Goal: Task Accomplishment & Management: Manage account settings

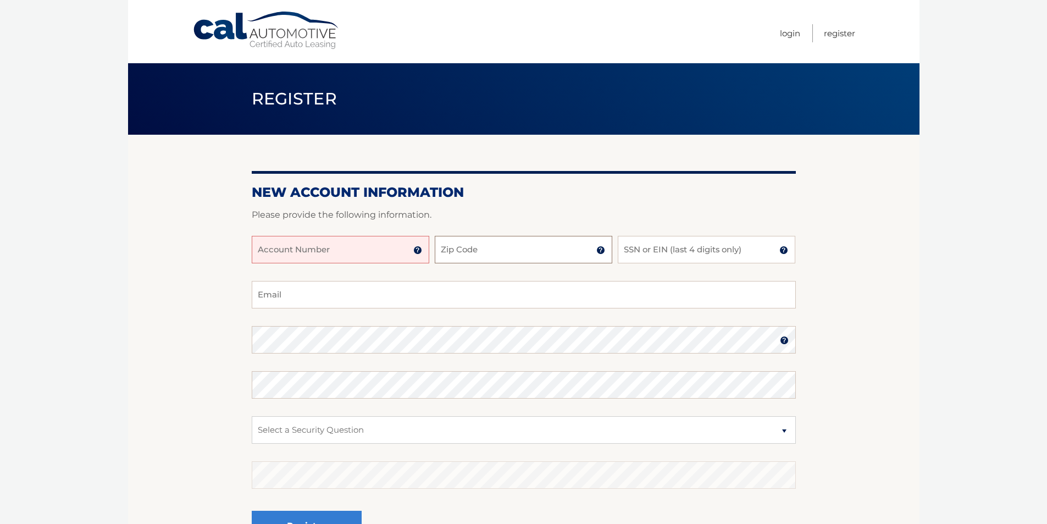
click at [464, 247] on input "Zip Code" at bounding box center [523, 249] width 177 height 27
type input "34637"
type input "dranandsingh@yahoo.com"
click at [667, 249] on input "SSN or EIN (last 4 digits only)" at bounding box center [705, 249] width 177 height 27
drag, startPoint x: 674, startPoint y: 250, endPoint x: 519, endPoint y: 244, distance: 155.0
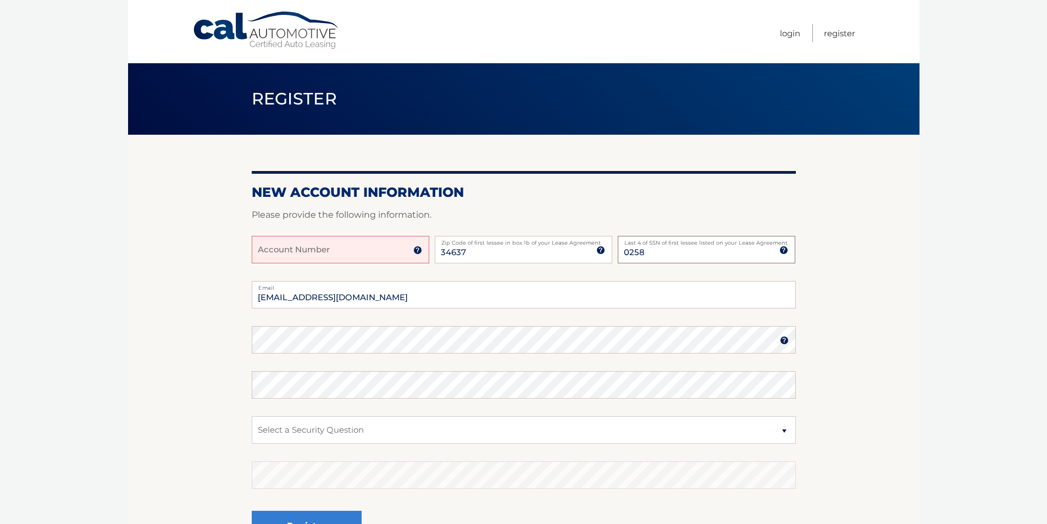
click at [522, 244] on div "Account Number 11 digit account number provided on your coupon book or Welcome …" at bounding box center [524, 258] width 544 height 45
type input "2305"
click at [199, 336] on section "New Account Information Please provide the following information. Account Numbe…" at bounding box center [523, 349] width 791 height 429
click at [344, 435] on select "Select a Security Question What was the name of your elementary school? What is…" at bounding box center [524, 429] width 544 height 27
select select "2"
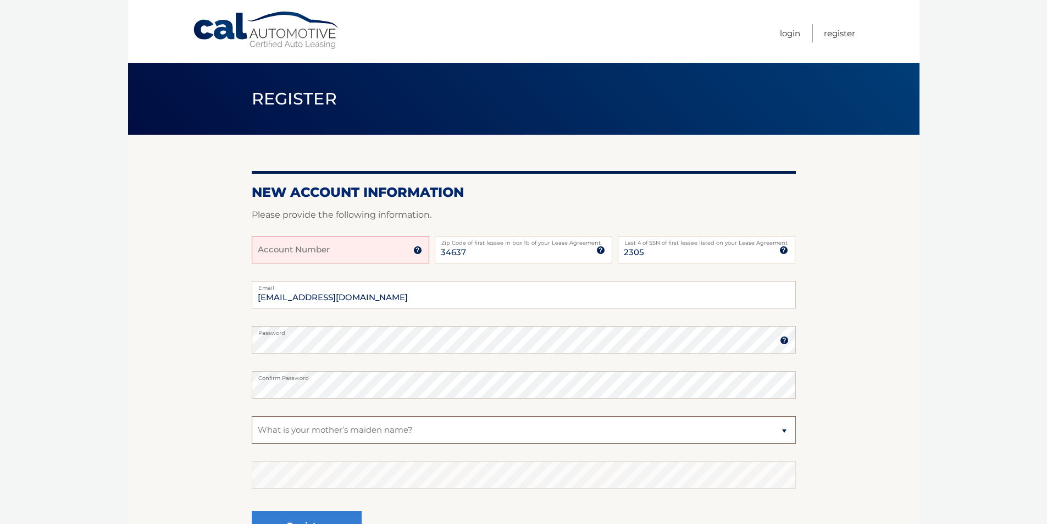
click at [252, 416] on select "Select a Security Question What was the name of your elementary school? What is…" at bounding box center [524, 429] width 544 height 27
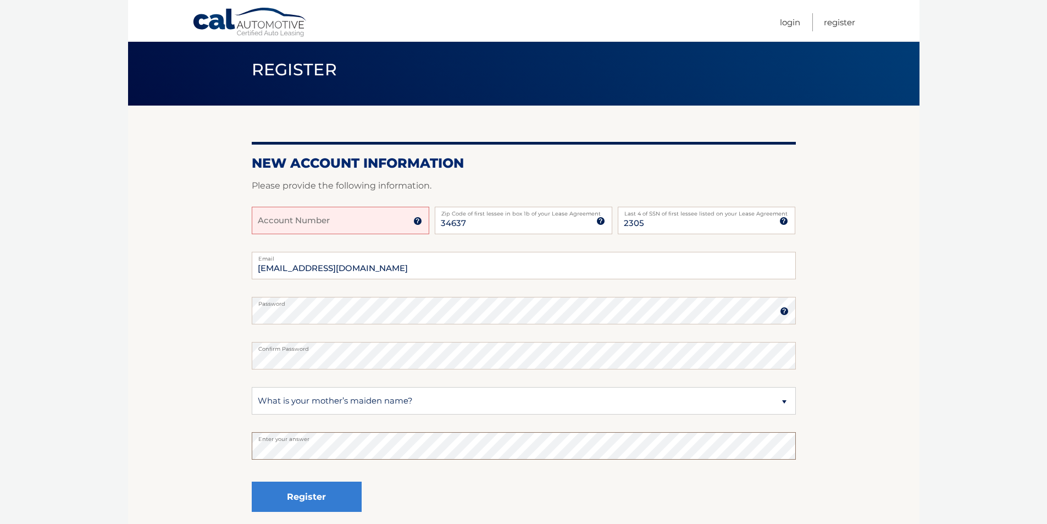
scroll to position [55, 0]
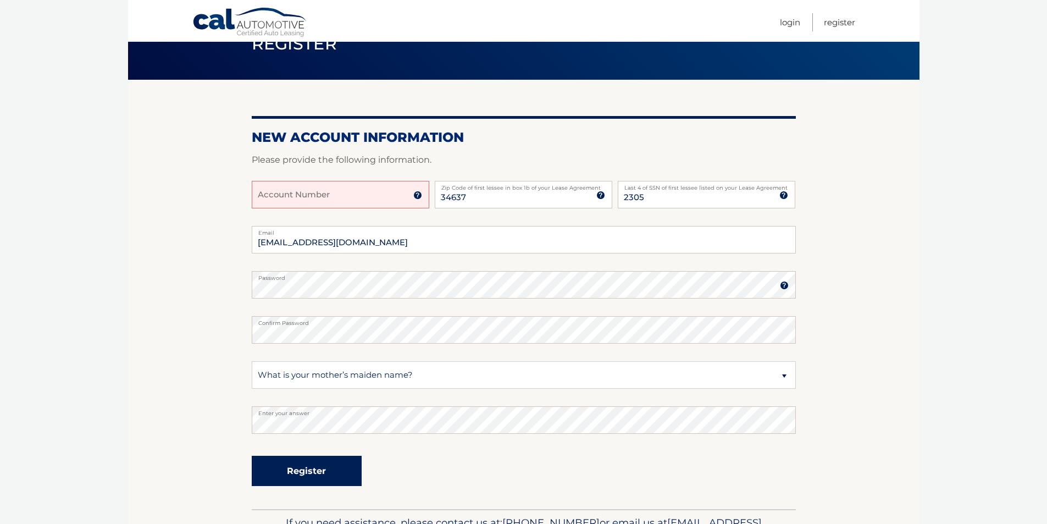
click at [325, 461] on button "Register" at bounding box center [307, 470] width 110 height 30
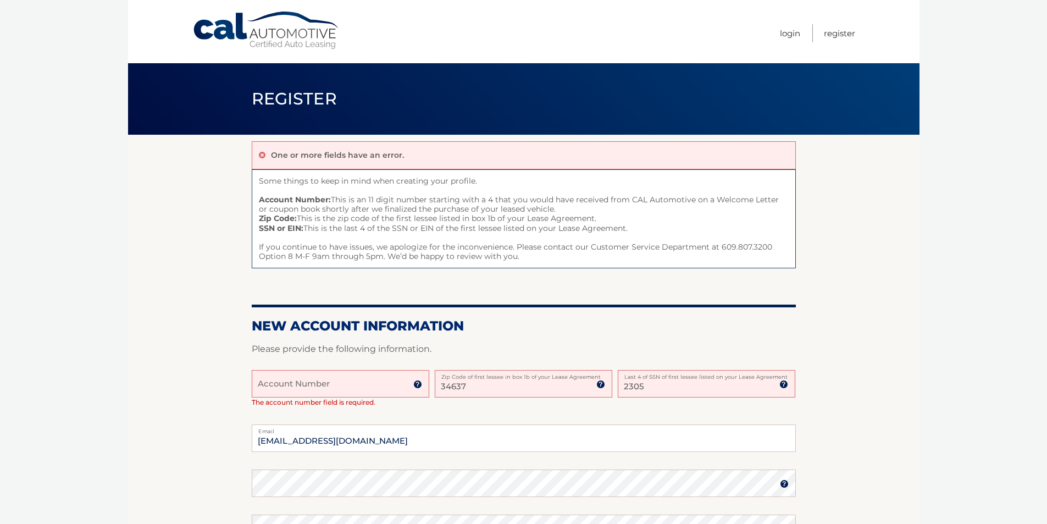
click at [353, 385] on input "Account Number" at bounding box center [340, 383] width 177 height 27
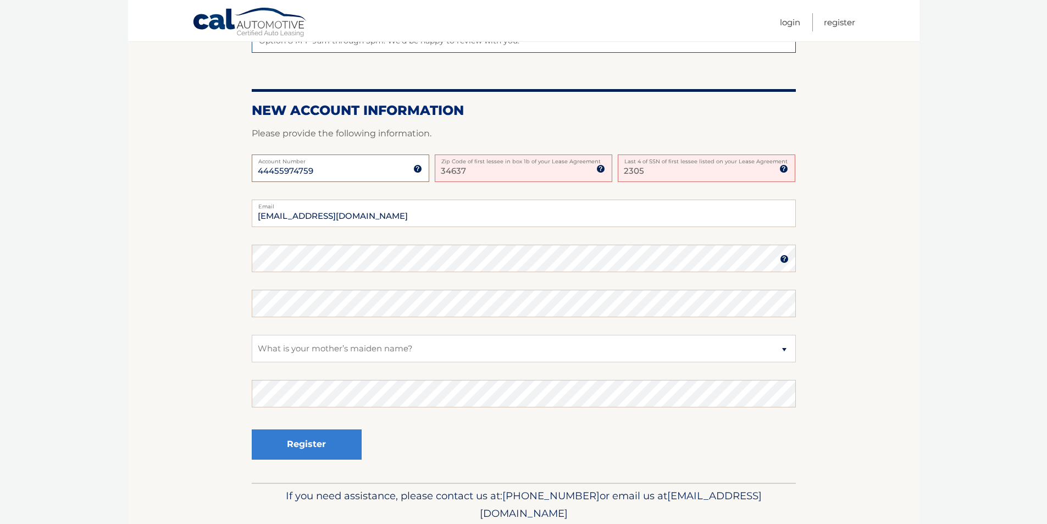
scroll to position [220, 0]
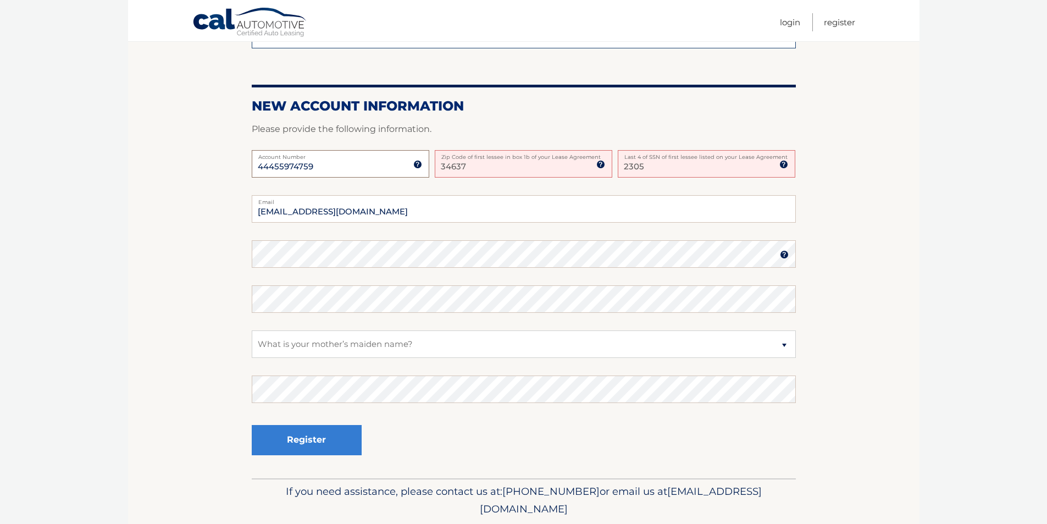
type input "44455974759"
click at [310, 437] on button "Register" at bounding box center [307, 440] width 110 height 30
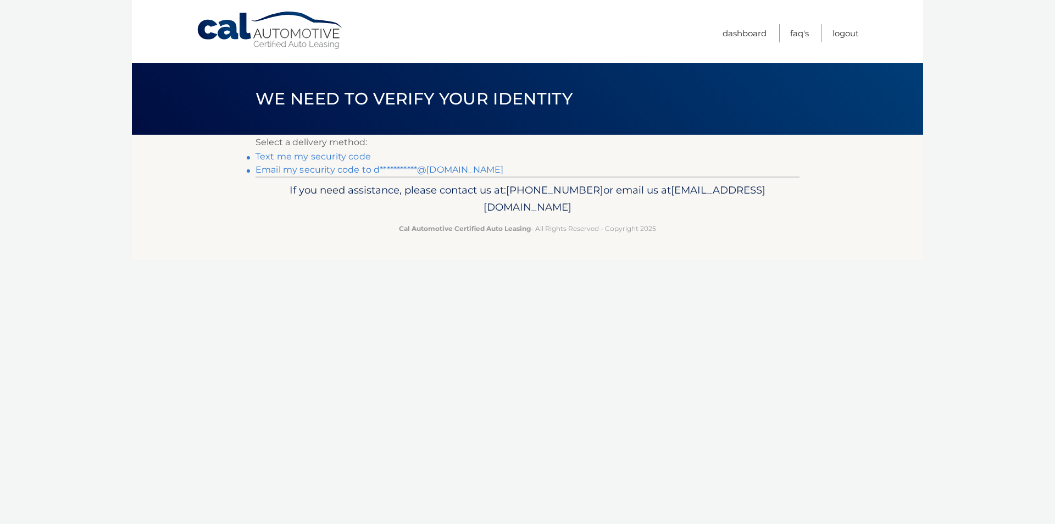
click at [324, 155] on link "Text me my security code" at bounding box center [312, 156] width 115 height 10
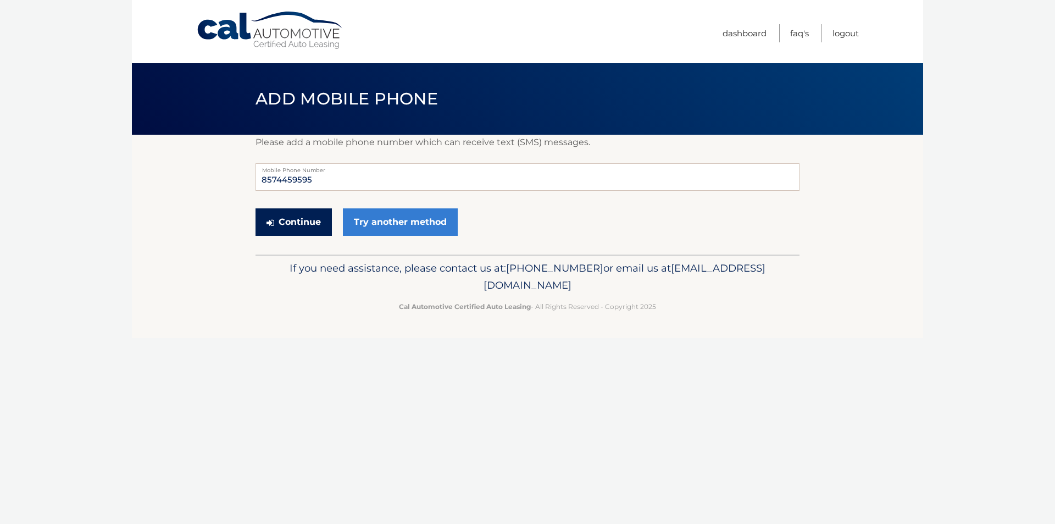
click at [303, 225] on button "Continue" at bounding box center [293, 221] width 76 height 27
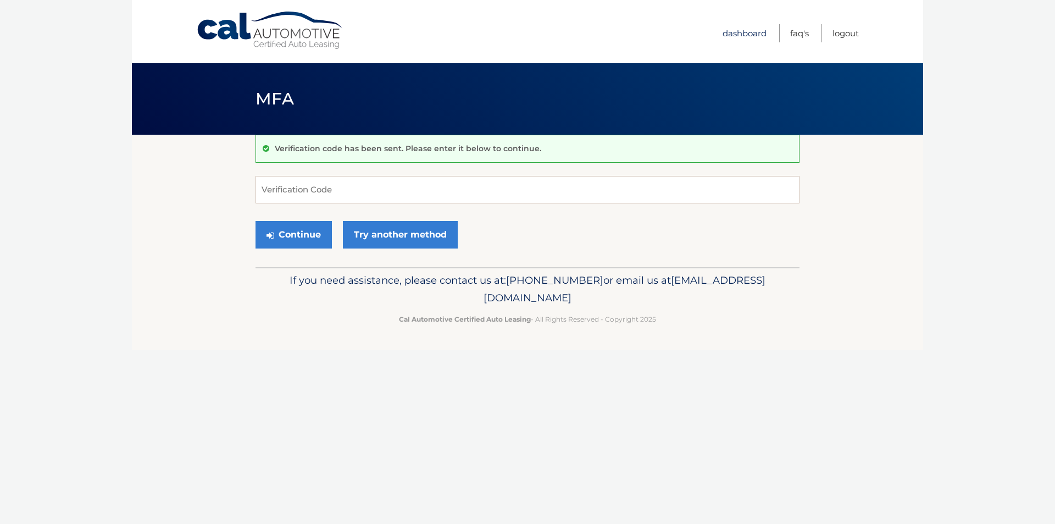
click at [739, 30] on link "Dashboard" at bounding box center [744, 33] width 44 height 18
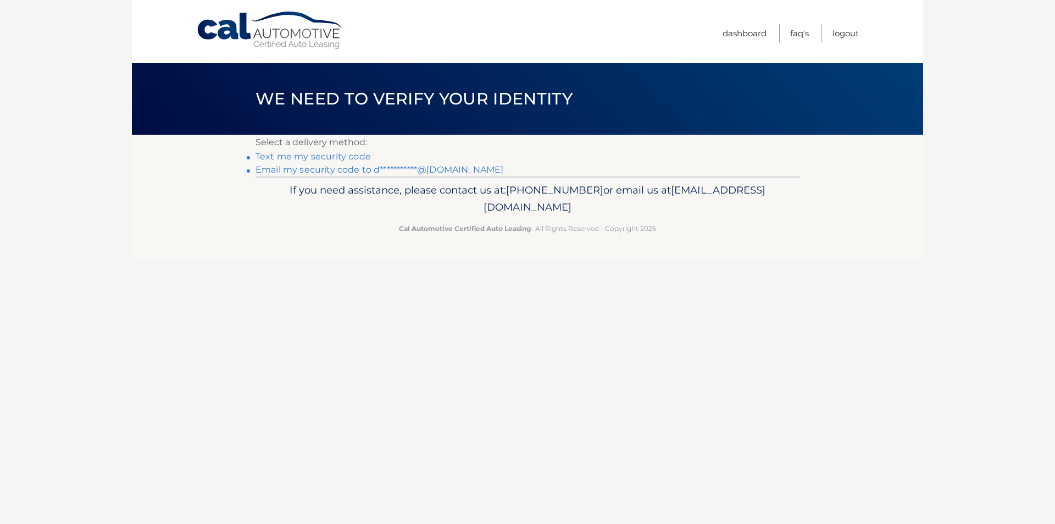
click at [431, 169] on link "**********" at bounding box center [379, 169] width 248 height 10
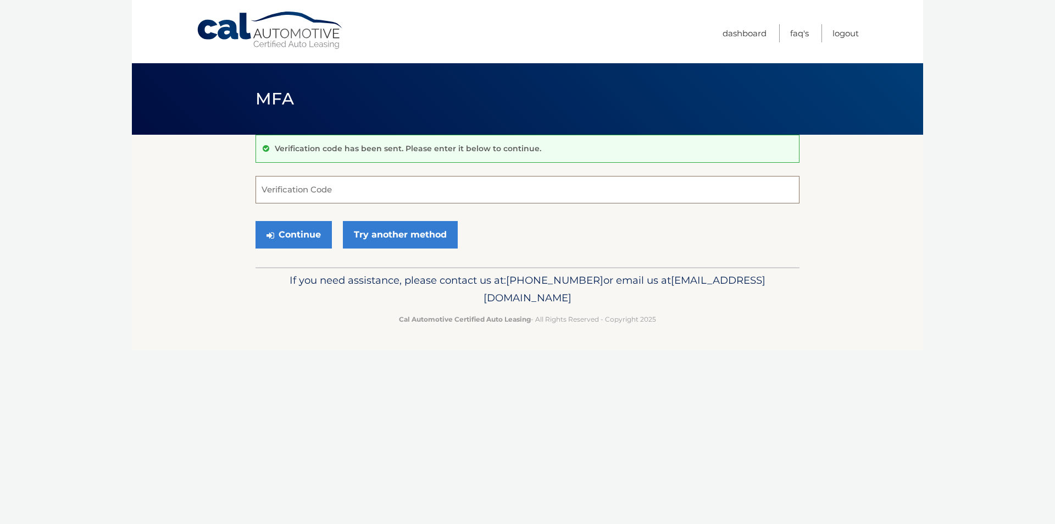
click at [360, 191] on input "Verification Code" at bounding box center [527, 189] width 544 height 27
click at [349, 185] on input "Verification Code" at bounding box center [527, 189] width 544 height 27
type input "490365"
click at [309, 227] on button "Continue" at bounding box center [293, 234] width 76 height 27
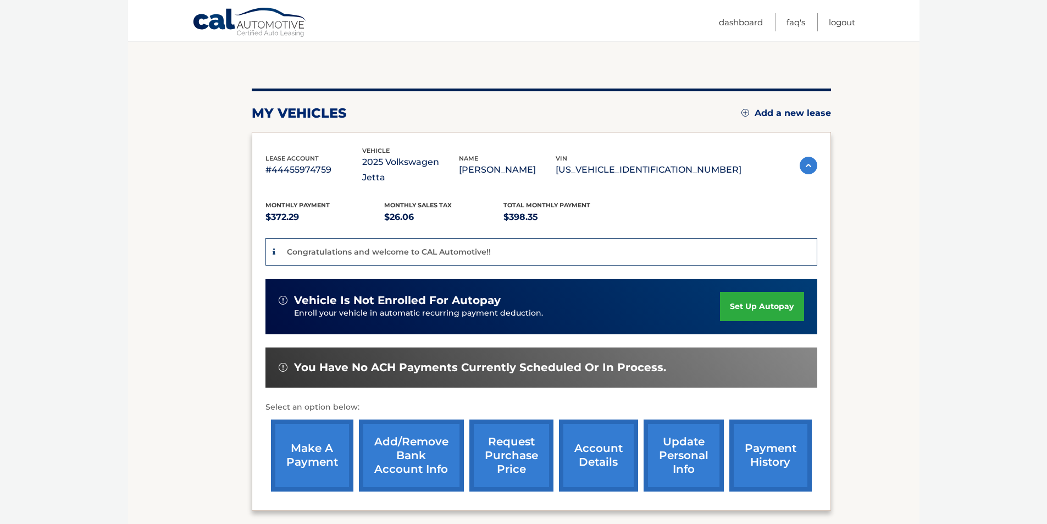
scroll to position [110, 0]
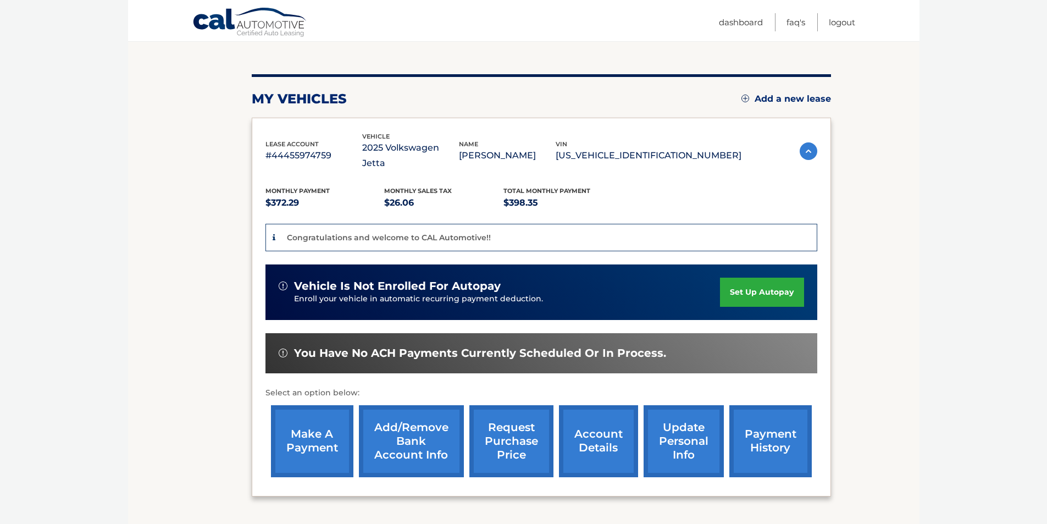
click at [758, 277] on link "set up autopay" at bounding box center [762, 291] width 84 height 29
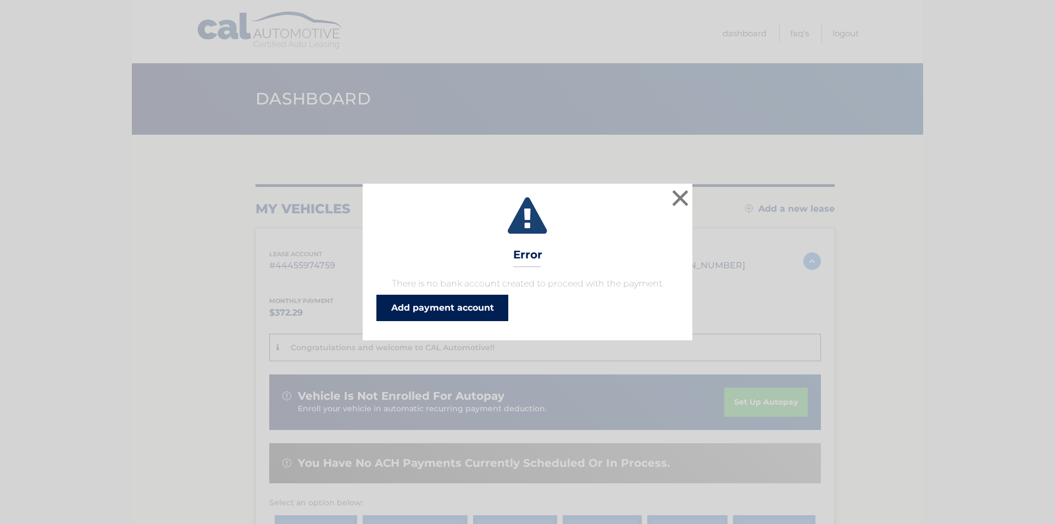
click at [451, 304] on link "Add payment account" at bounding box center [442, 307] width 132 height 26
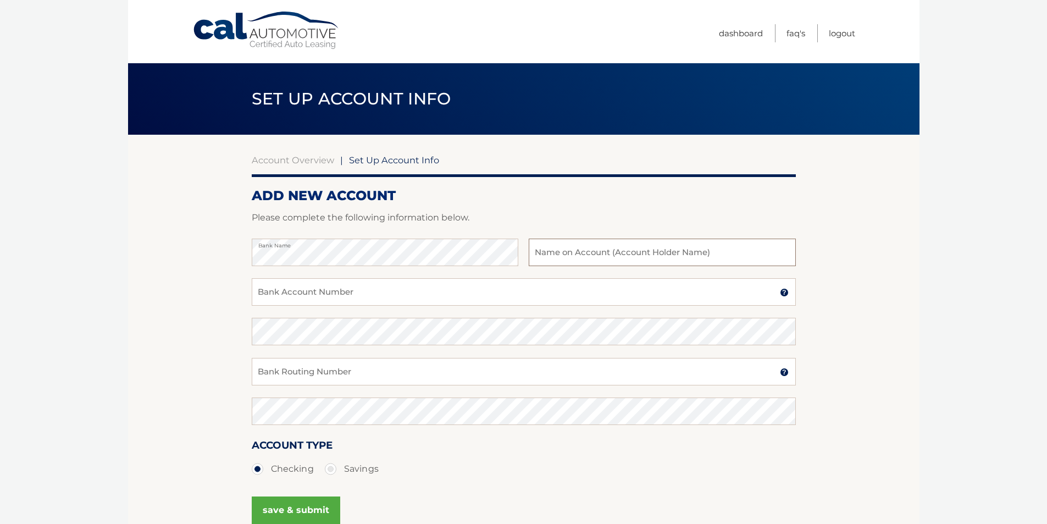
click at [616, 249] on input "text" at bounding box center [661, 251] width 266 height 27
drag, startPoint x: 574, startPoint y: 252, endPoint x: 575, endPoint y: 261, distance: 9.9
click at [575, 252] on input "ANAND K SINGH" at bounding box center [661, 251] width 266 height 27
type input "[PERSON_NAME]"
click at [355, 293] on input "Bank Account Number" at bounding box center [524, 291] width 544 height 27
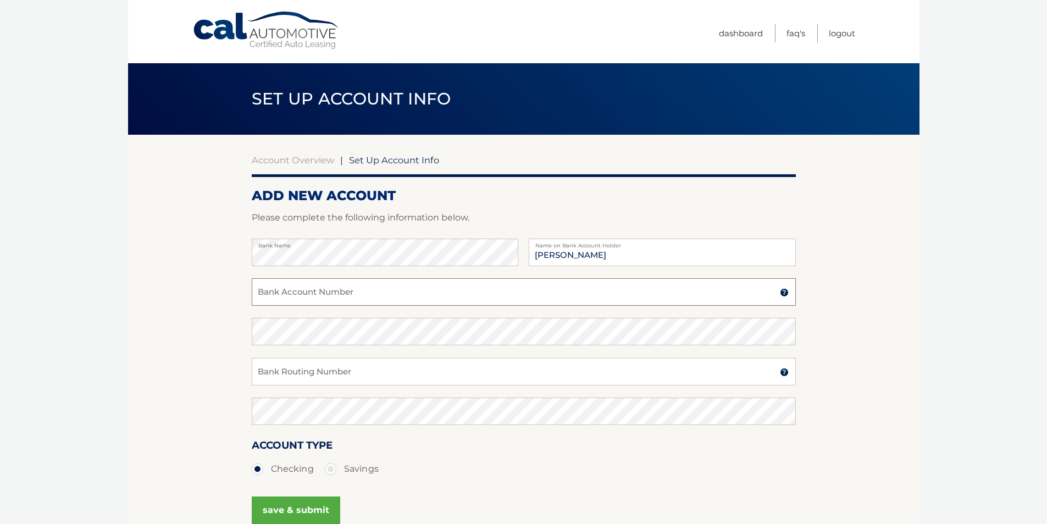
click at [307, 290] on input "Bank Account Number" at bounding box center [524, 291] width 544 height 27
type input "004644421009"
click at [314, 373] on input "Bank Routing Number" at bounding box center [524, 371] width 544 height 27
type input "011000138"
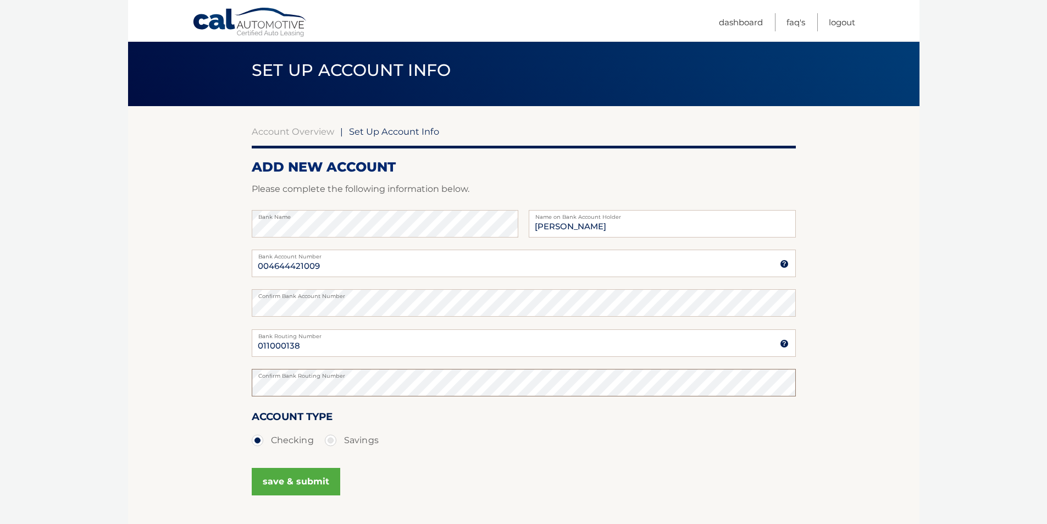
scroll to position [55, 0]
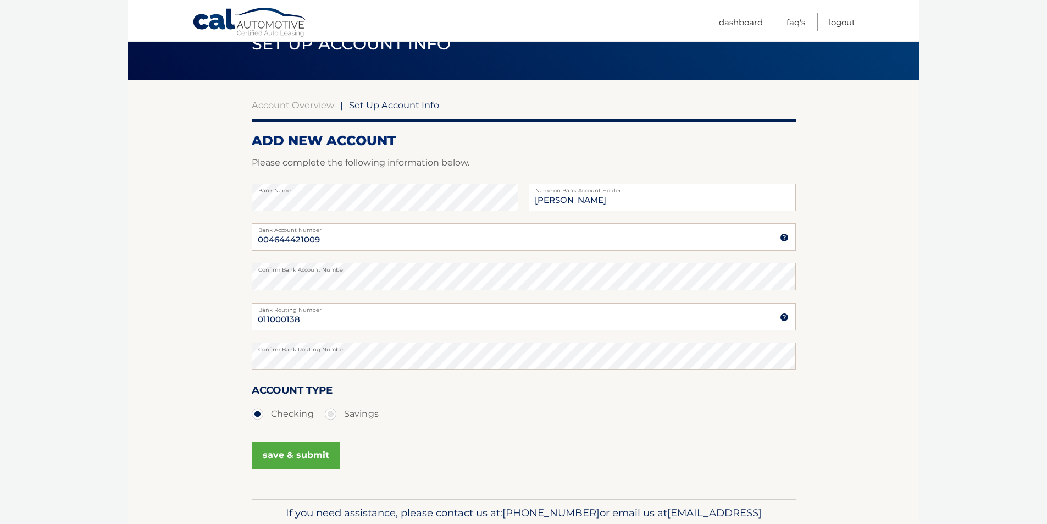
drag, startPoint x: 296, startPoint y: 455, endPoint x: 397, endPoint y: 446, distance: 101.0
click at [296, 455] on button "save & submit" at bounding box center [296, 454] width 88 height 27
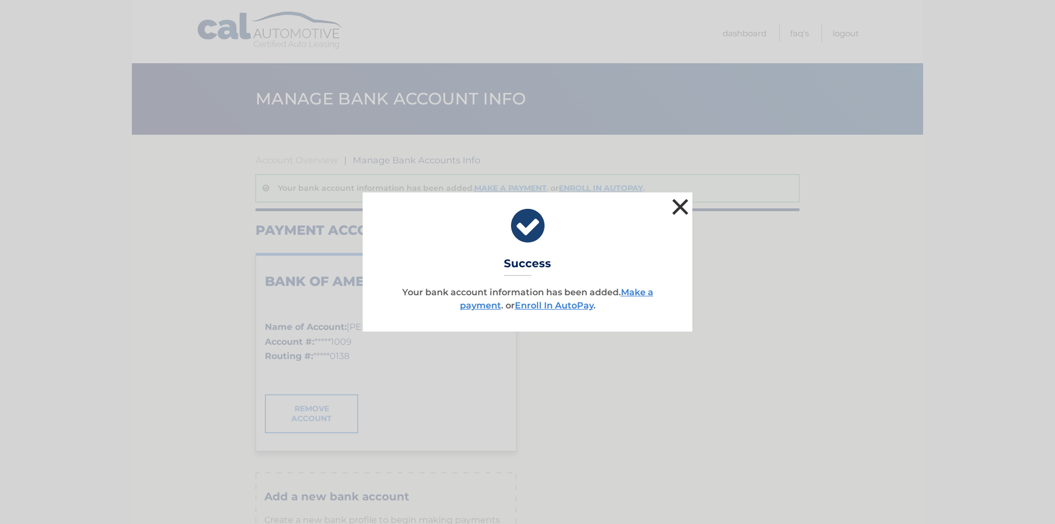
click at [684, 204] on button "×" at bounding box center [680, 207] width 22 height 22
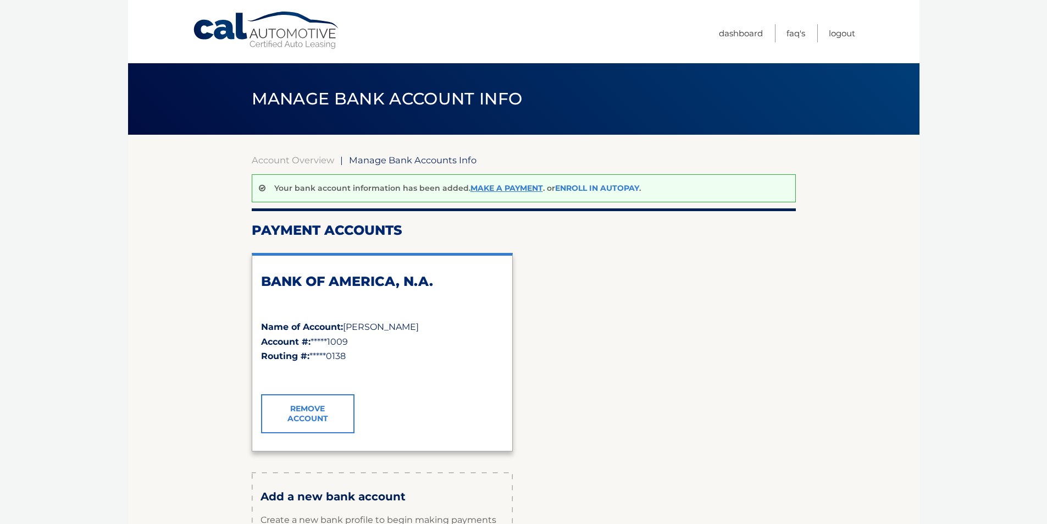
click at [602, 186] on link "Enroll In AutoPay" at bounding box center [597, 188] width 84 height 10
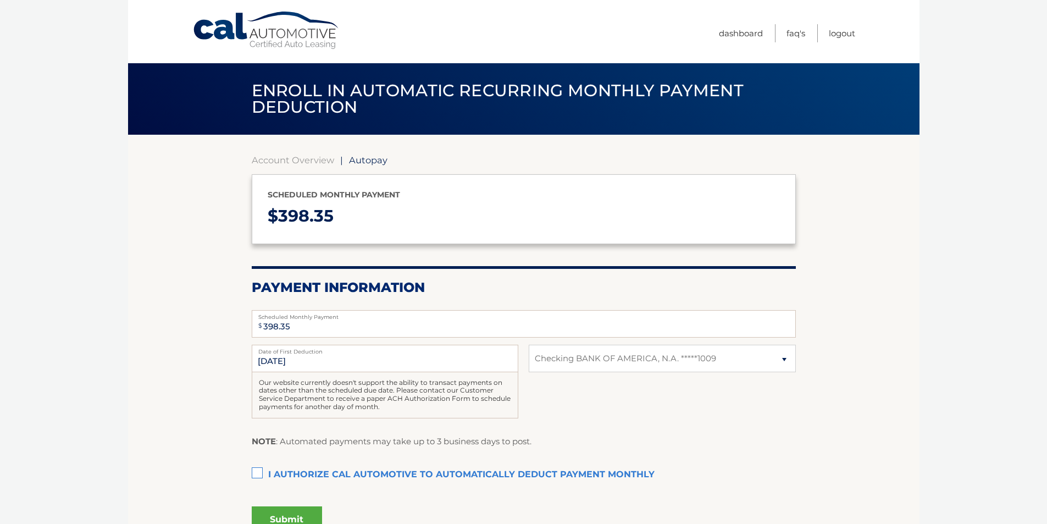
select select "MDhiNTEyOWMtZGJlMy00YTdlLWFjMjItYWFkMTJhYWU3MGE2"
click at [259, 474] on label "I authorize cal automotive to automatically deduct payment monthly This checkbo…" at bounding box center [524, 475] width 544 height 22
click at [0, 0] on input "I authorize cal automotive to automatically deduct payment monthly This checkbo…" at bounding box center [0, 0] width 0 height 0
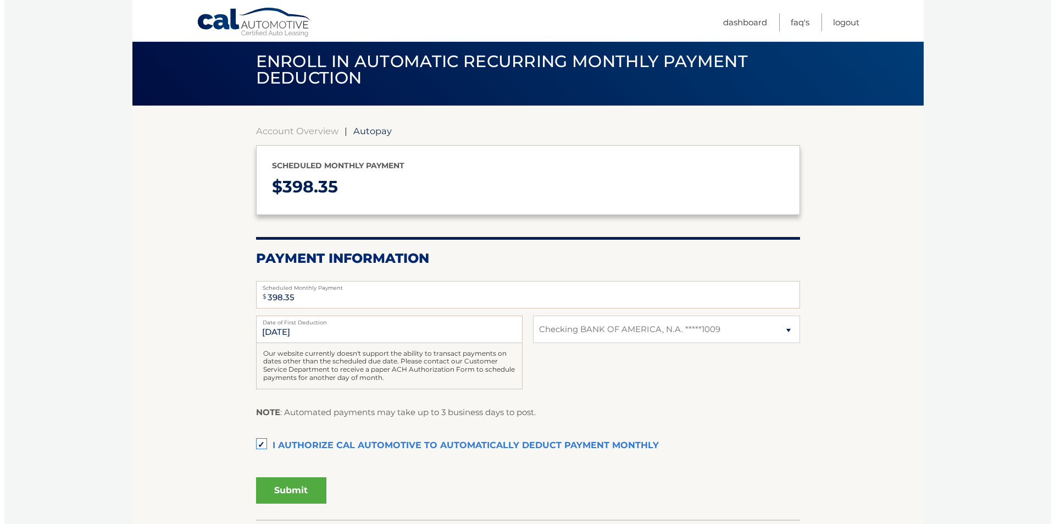
scroll to position [55, 0]
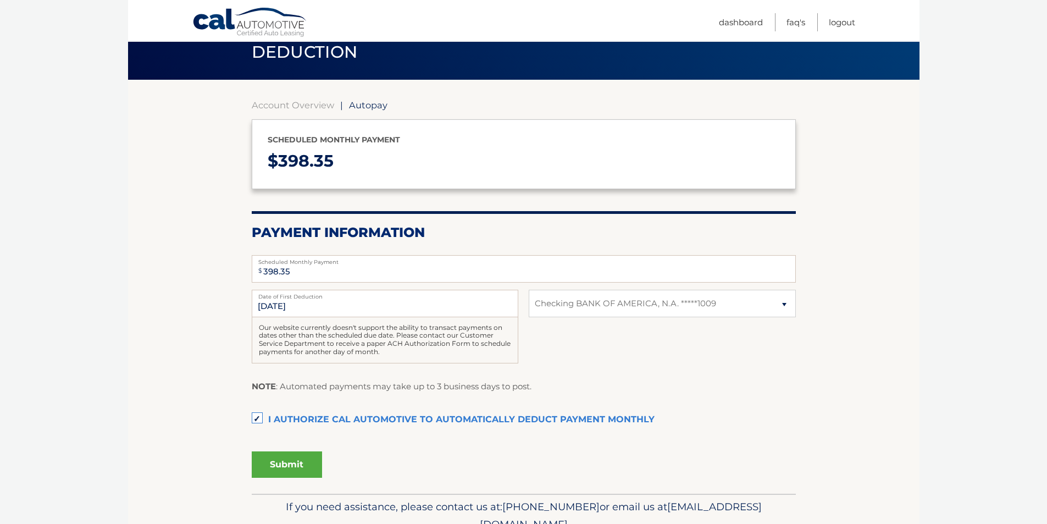
click at [292, 458] on button "Submit" at bounding box center [287, 464] width 70 height 26
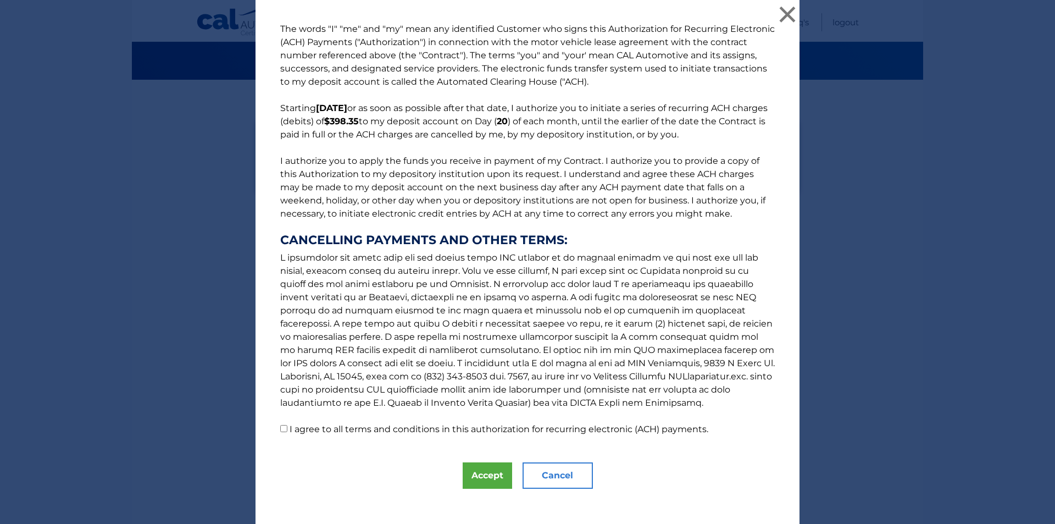
click at [280, 428] on input "I agree to all terms and conditions in this authorization for recurring electro…" at bounding box center [283, 428] width 7 height 7
checkbox input "true"
click at [476, 479] on button "Accept" at bounding box center [487, 475] width 49 height 26
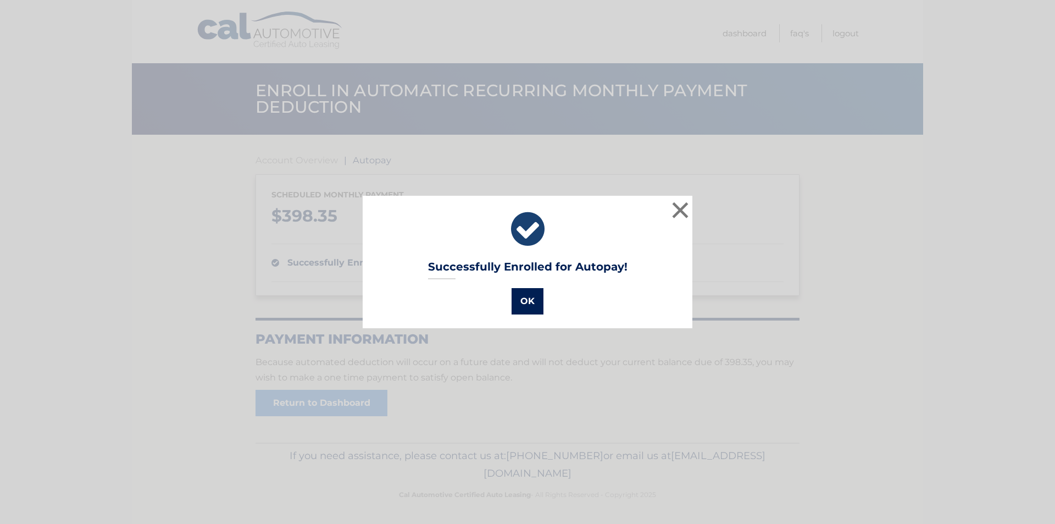
click at [520, 298] on button "OK" at bounding box center [527, 301] width 32 height 26
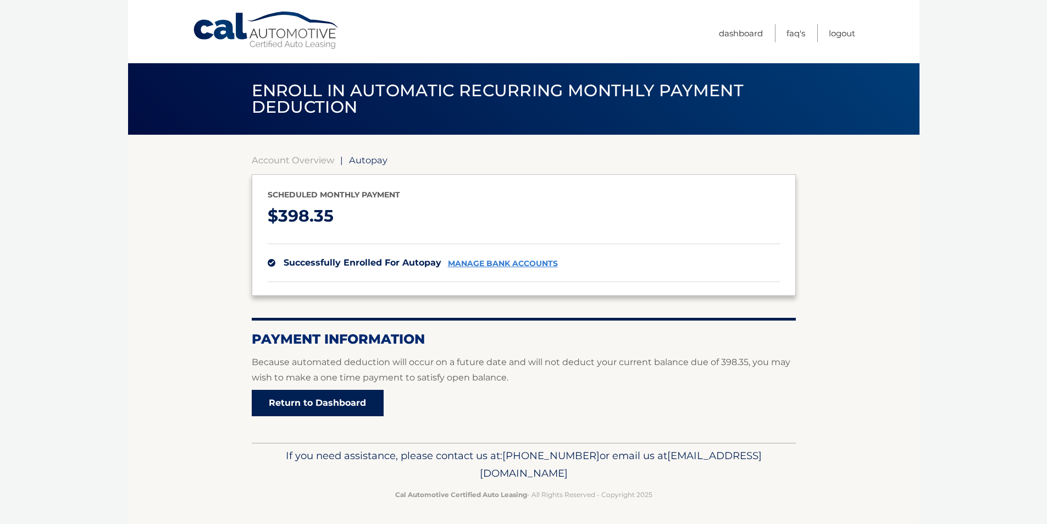
click at [329, 406] on link "Return to Dashboard" at bounding box center [318, 402] width 132 height 26
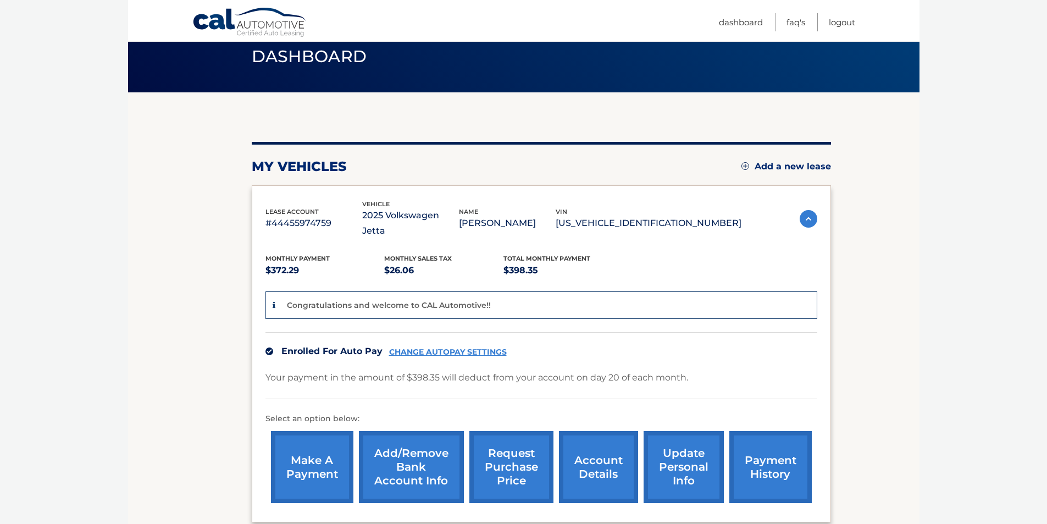
scroll to position [110, 0]
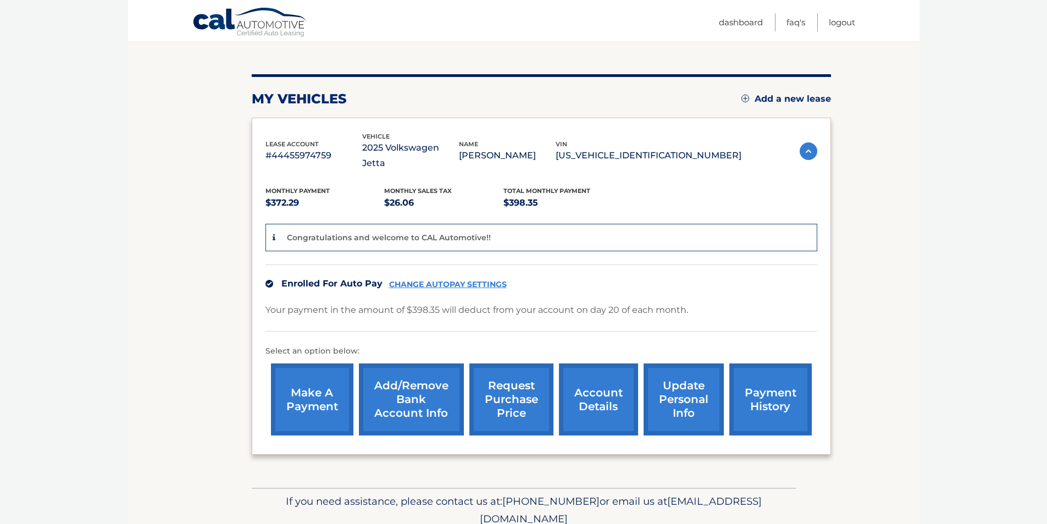
click at [688, 391] on link "update personal info" at bounding box center [683, 399] width 80 height 72
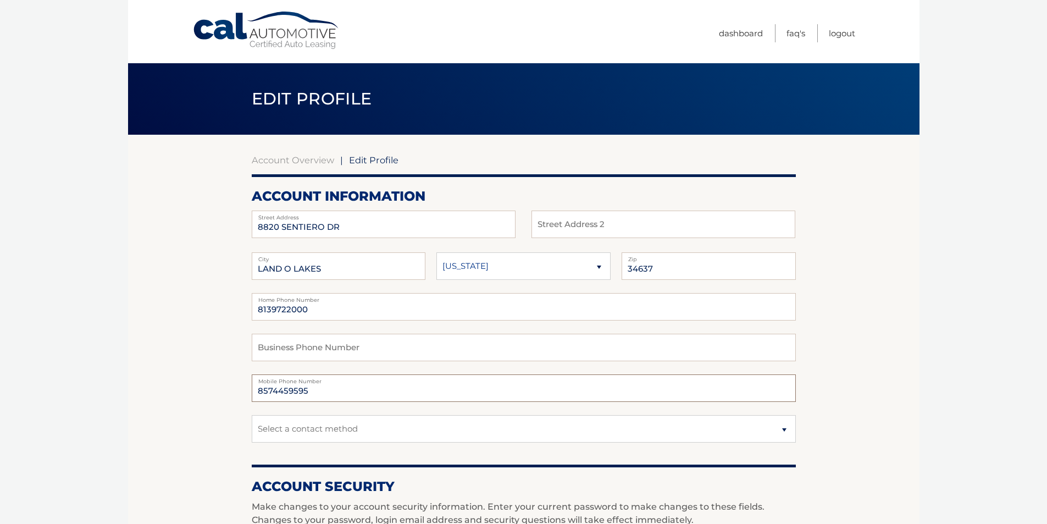
drag, startPoint x: 285, startPoint y: 388, endPoint x: 221, endPoint y: 387, distance: 63.7
type input "6178428557"
drag, startPoint x: 322, startPoint y: 308, endPoint x: 174, endPoint y: 307, distance: 147.8
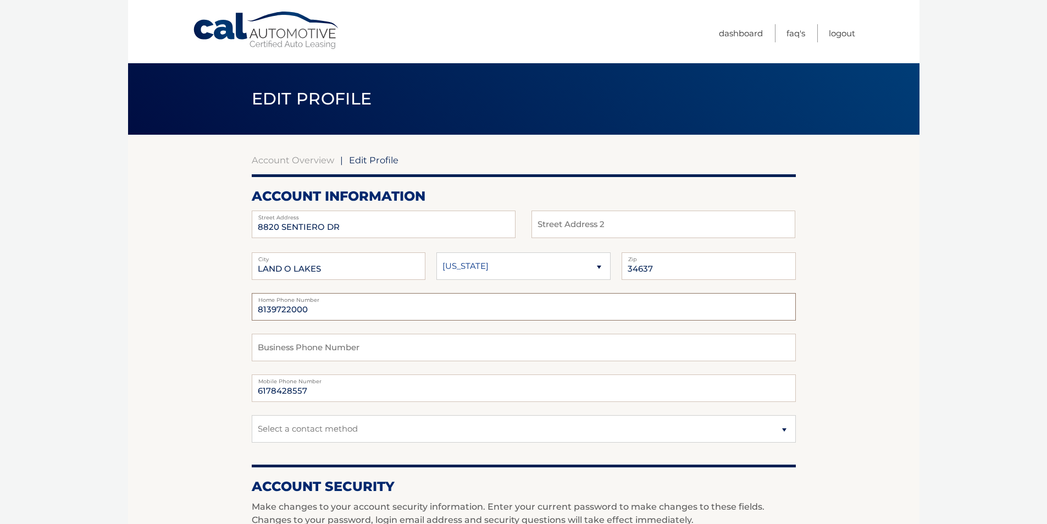
type input "0"
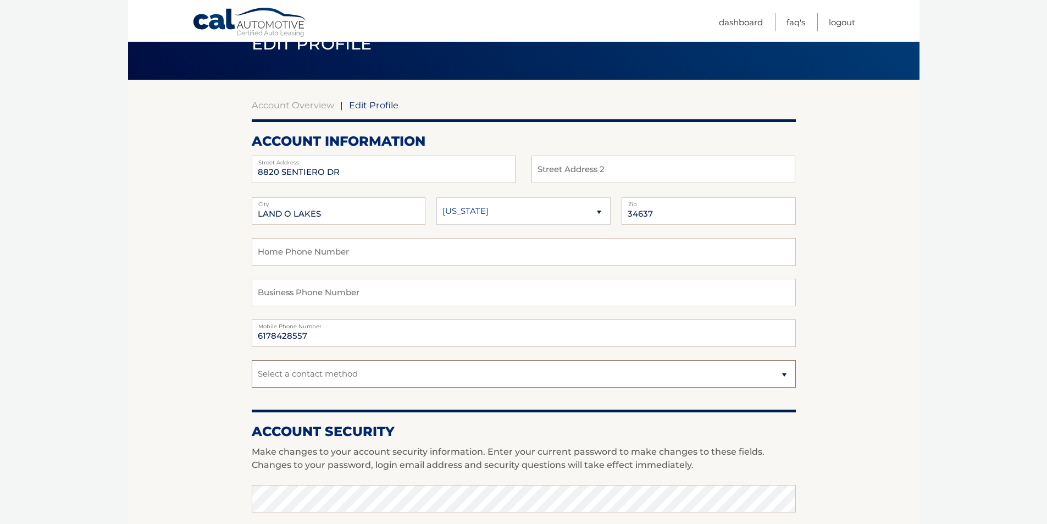
click at [432, 374] on select "Select a contact method Mobile Home" at bounding box center [524, 373] width 544 height 27
select select "1"
click at [252, 360] on select "Select a contact method Mobile Home" at bounding box center [524, 373] width 544 height 27
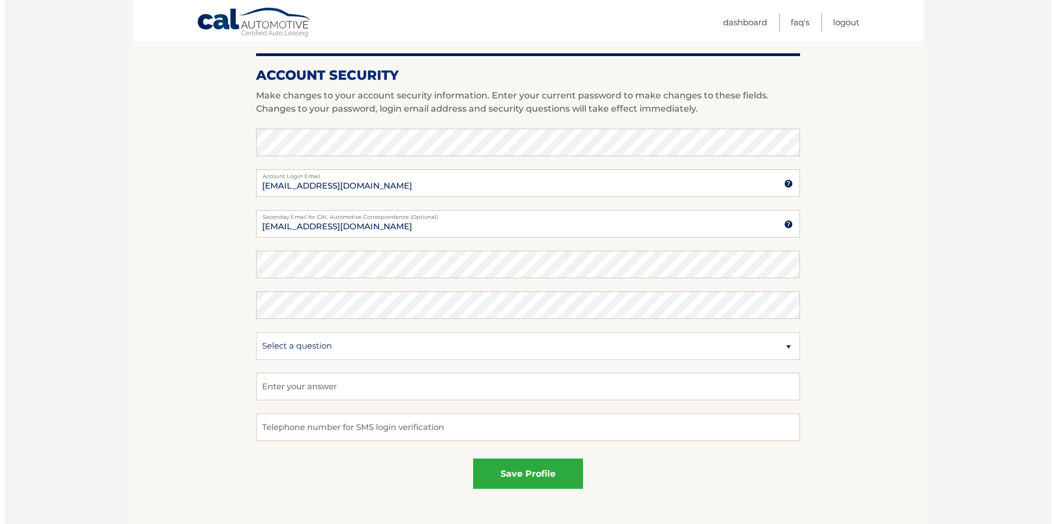
scroll to position [439, 0]
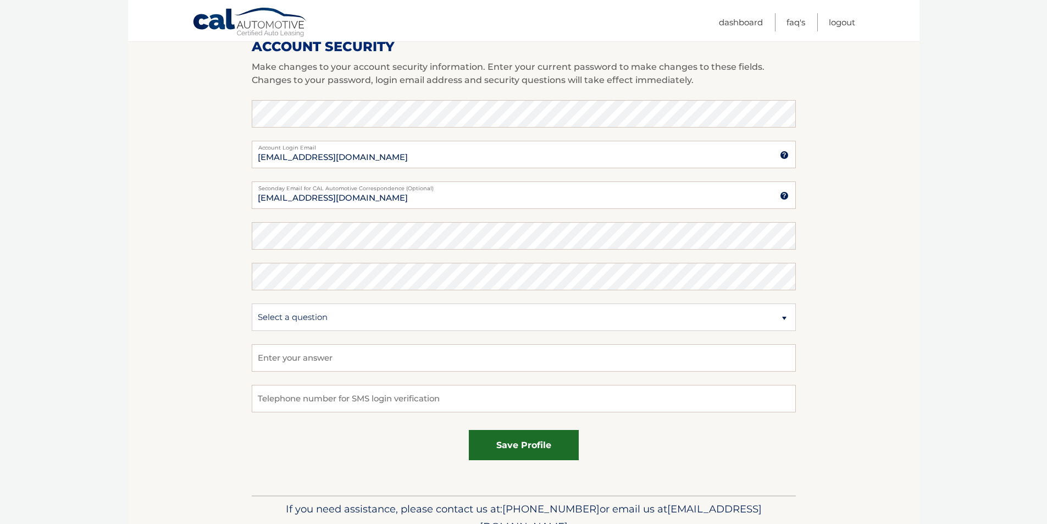
click at [528, 447] on button "save profile" at bounding box center [524, 445] width 110 height 30
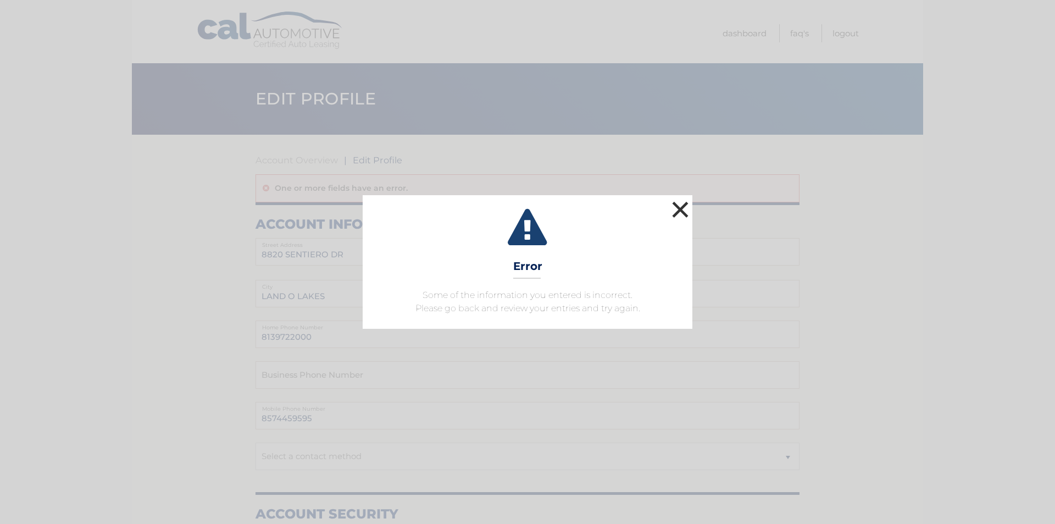
click at [682, 210] on button "×" at bounding box center [680, 209] width 22 height 22
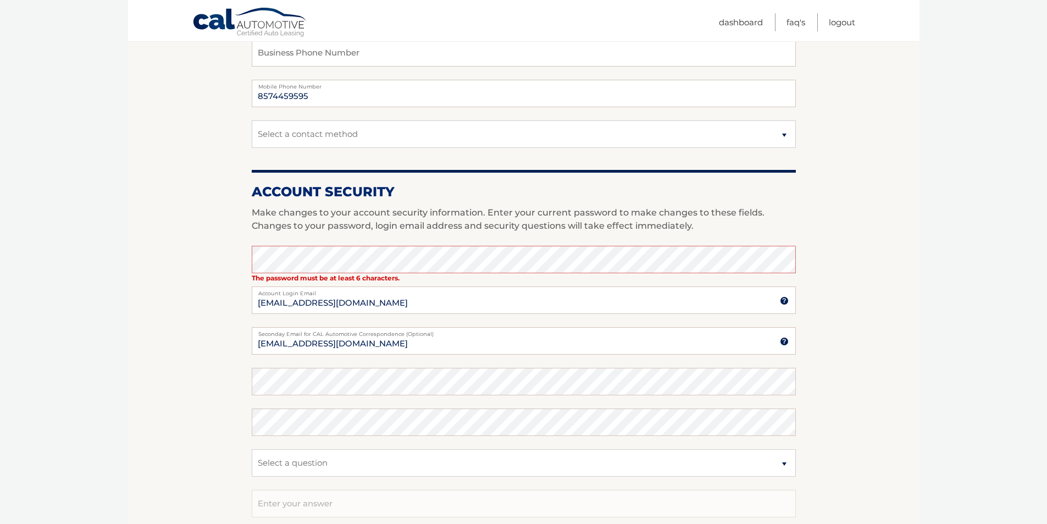
scroll to position [385, 0]
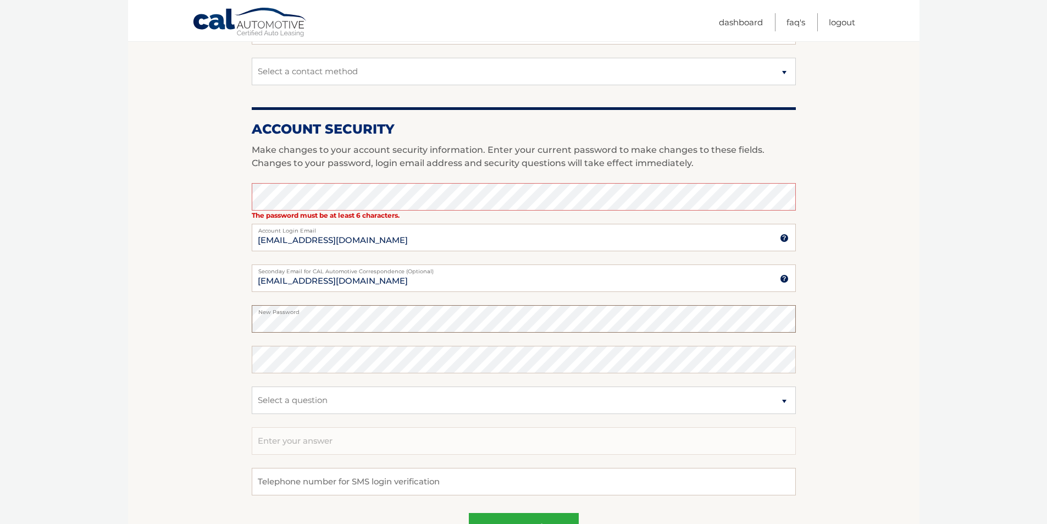
click at [168, 314] on section "Account Overview | Edit Profile One or more fields have an error. account infor…" at bounding box center [523, 164] width 791 height 828
click at [187, 328] on section "Account Overview | Edit Profile One or more fields have an error. account infor…" at bounding box center [523, 164] width 791 height 828
click at [691, 401] on select "Select a question What was the name of your elementary school? What is your mot…" at bounding box center [524, 399] width 544 height 27
select select "2"
click at [252, 386] on select "Select a question What was the name of your elementary school? What is your mot…" at bounding box center [524, 399] width 544 height 27
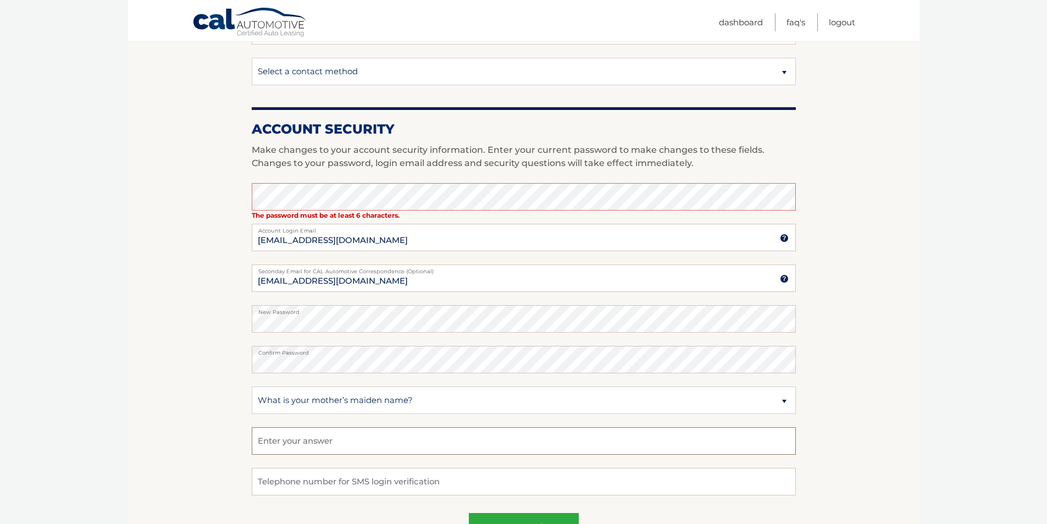
click at [342, 439] on input "text" at bounding box center [524, 440] width 544 height 27
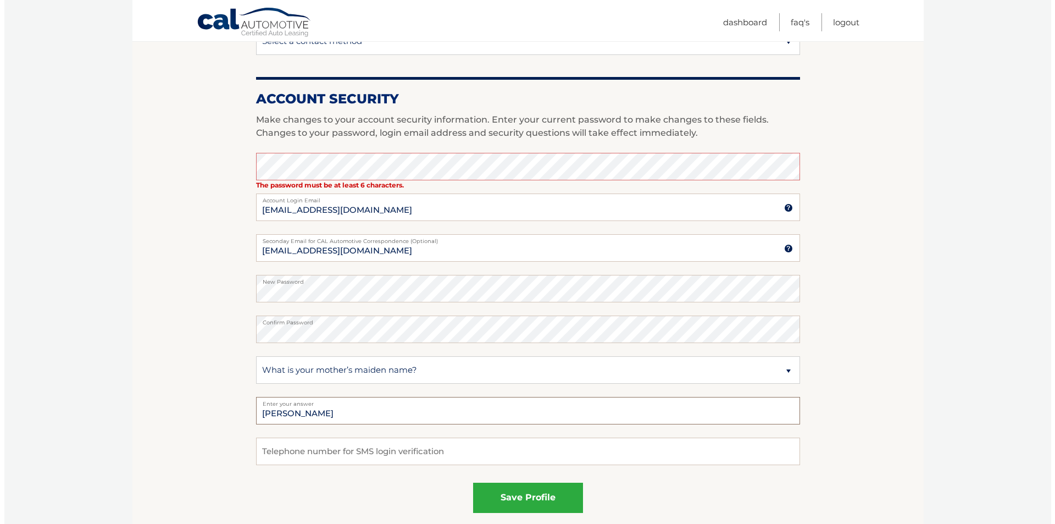
scroll to position [439, 0]
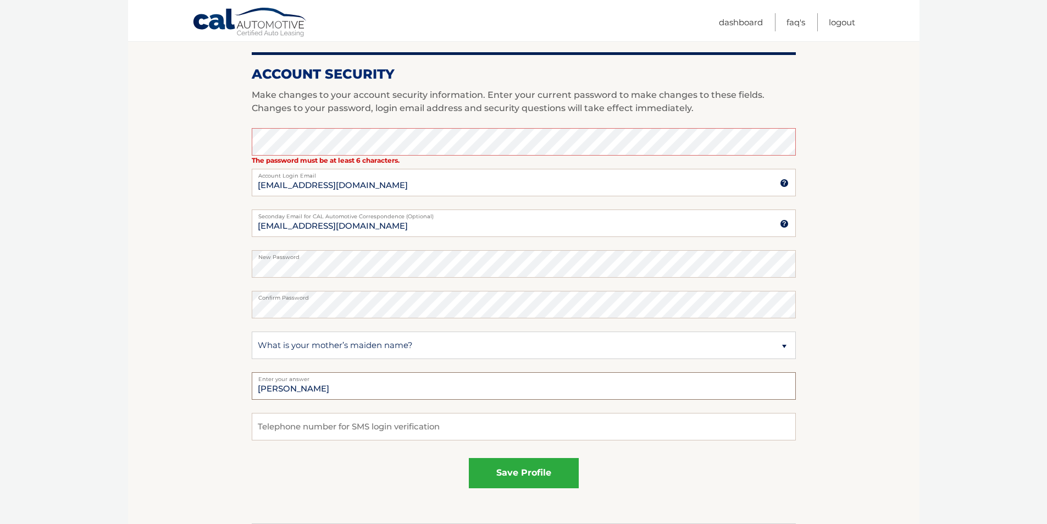
type input "[PERSON_NAME]"
click at [318, 424] on input "tel" at bounding box center [524, 426] width 544 height 27
type input "6178428557"
click at [527, 473] on button "save profile" at bounding box center [524, 473] width 110 height 30
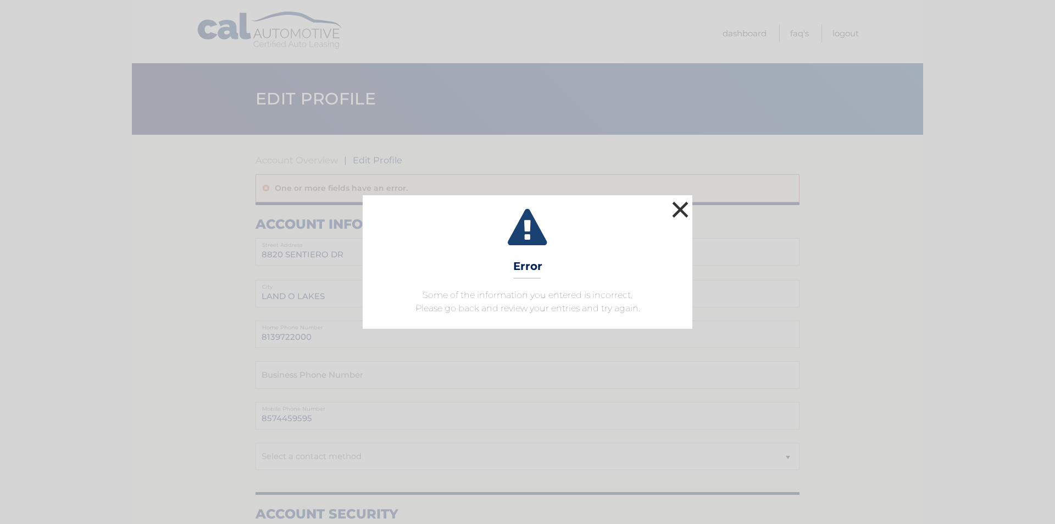
click at [679, 208] on button "×" at bounding box center [680, 209] width 22 height 22
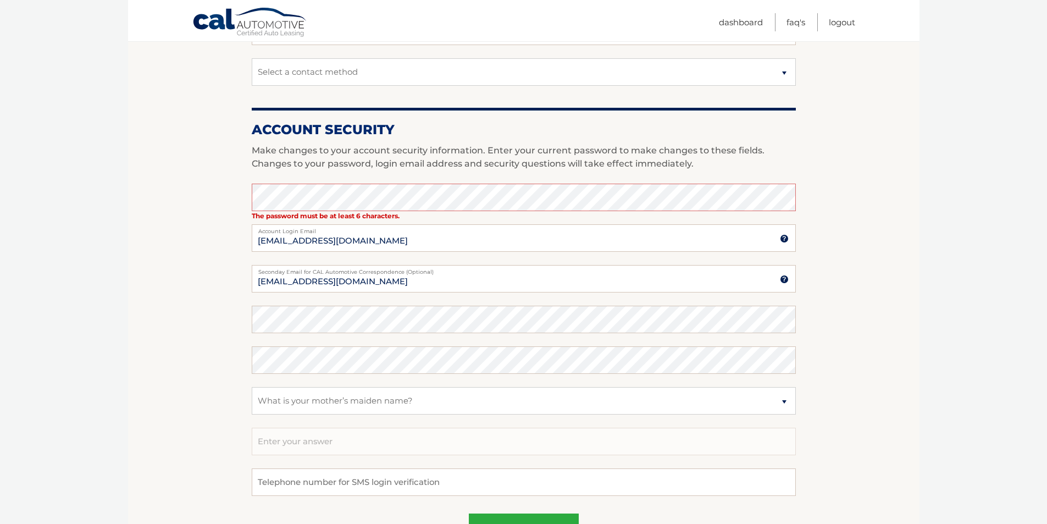
scroll to position [385, 0]
click at [754, 73] on select "Select a contact method Mobile Home" at bounding box center [524, 71] width 544 height 27
select select "1"
click at [252, 58] on select "Select a contact method Mobile Home" at bounding box center [524, 71] width 544 height 27
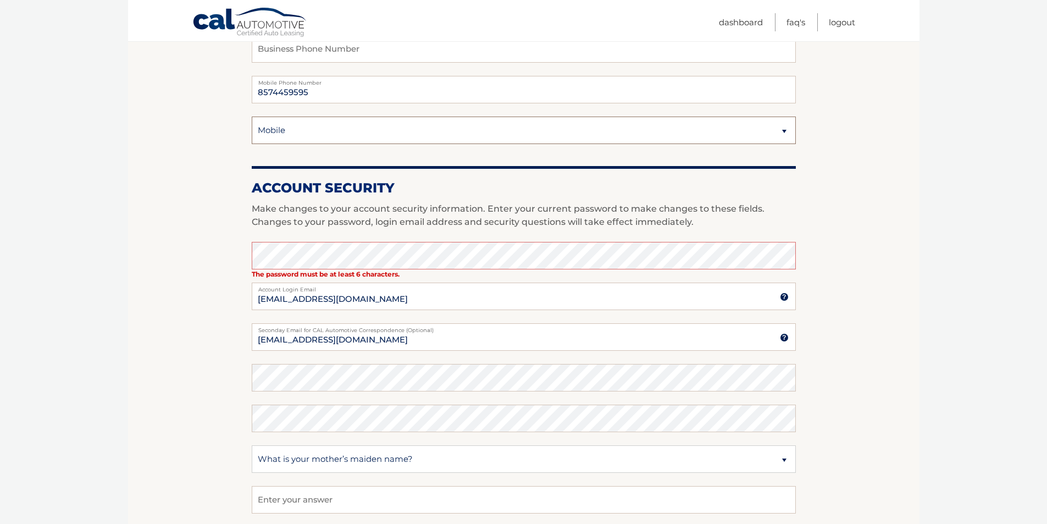
scroll to position [220, 0]
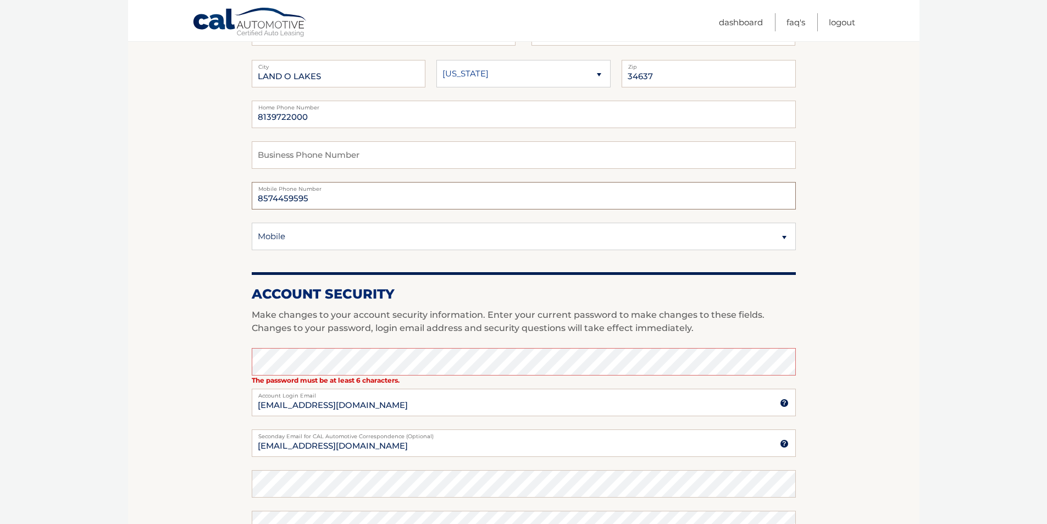
drag, startPoint x: 317, startPoint y: 203, endPoint x: 233, endPoint y: 202, distance: 84.1
click at [233, 202] on section "Account Overview | Edit Profile One or more fields have an error. account infor…" at bounding box center [523, 329] width 791 height 828
drag, startPoint x: 326, startPoint y: 119, endPoint x: 193, endPoint y: 118, distance: 133.0
click at [197, 119] on section "Account Overview | Edit Profile One or more fields have an error. account infor…" at bounding box center [523, 329] width 791 height 828
drag, startPoint x: 321, startPoint y: 191, endPoint x: 232, endPoint y: 195, distance: 88.5
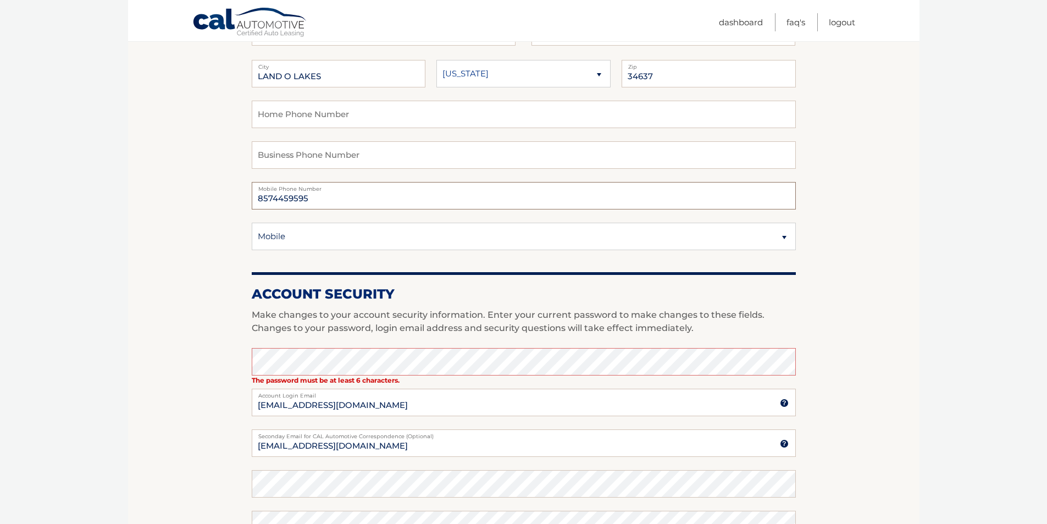
click at [232, 195] on section "Account Overview | Edit Profile One or more fields have an error. account infor…" at bounding box center [523, 329] width 791 height 828
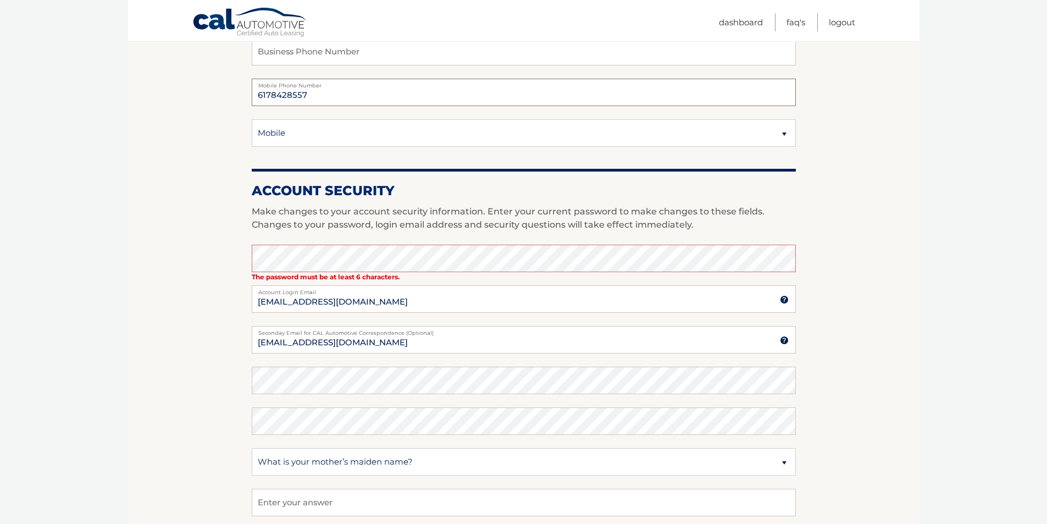
scroll to position [330, 0]
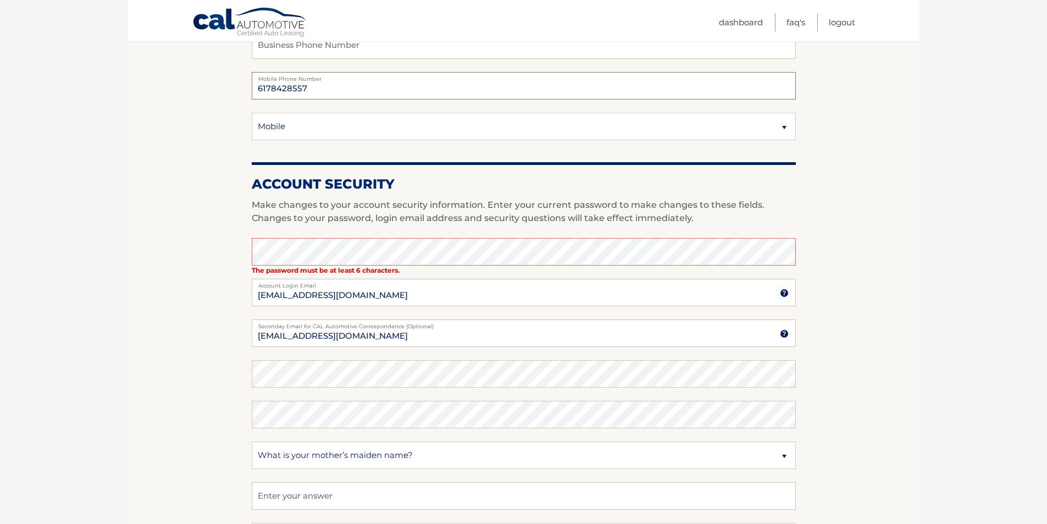
type input "6178428557"
click at [724, 457] on select "Select a question What was the name of your elementary school? What is your mot…" at bounding box center [524, 454] width 544 height 27
click at [252, 441] on select "Select a question What was the name of your elementary school? What is your mot…" at bounding box center [524, 454] width 544 height 27
click at [347, 495] on input "text" at bounding box center [524, 495] width 544 height 27
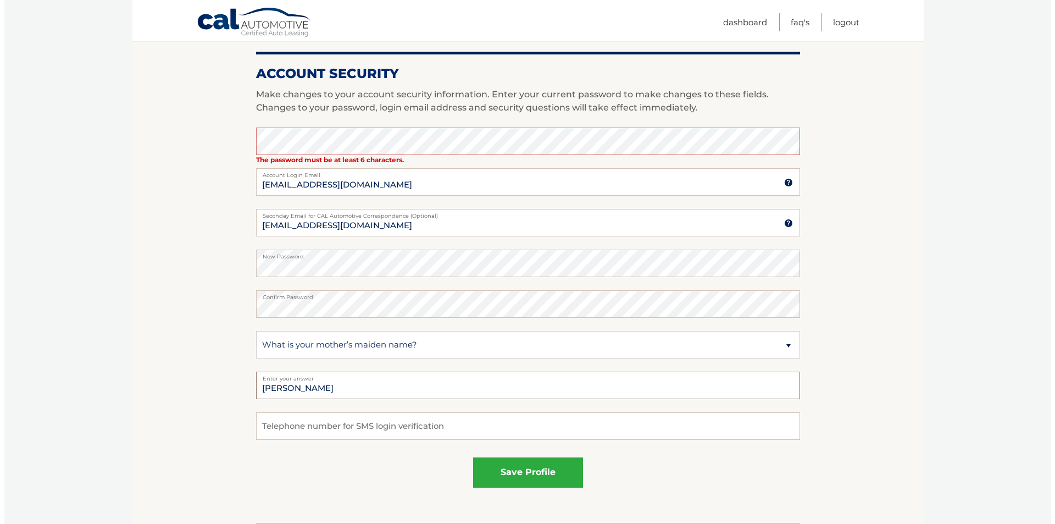
scroll to position [494, 0]
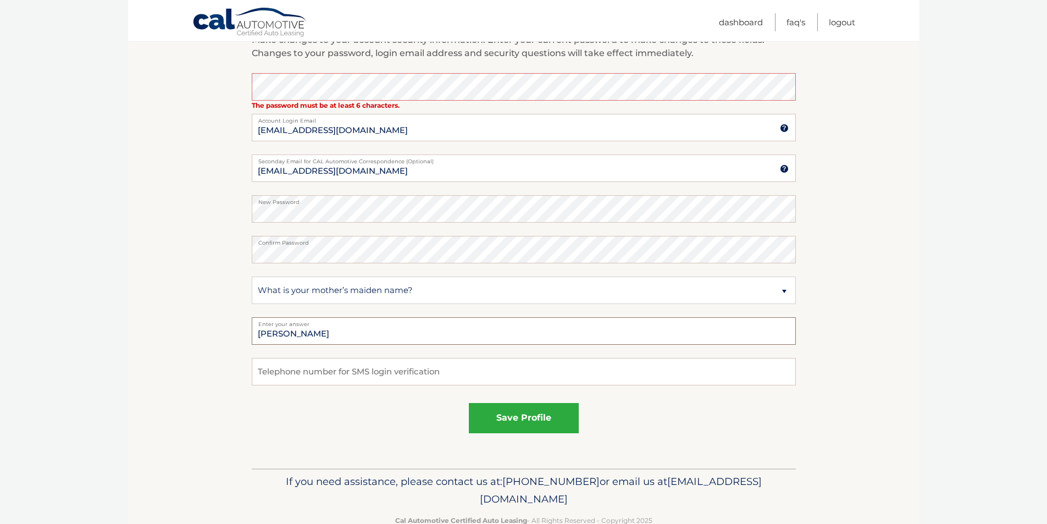
type input "[PERSON_NAME]"
click at [415, 372] on input "tel" at bounding box center [524, 371] width 544 height 27
type input "6178428557"
click at [518, 416] on button "save profile" at bounding box center [524, 418] width 110 height 30
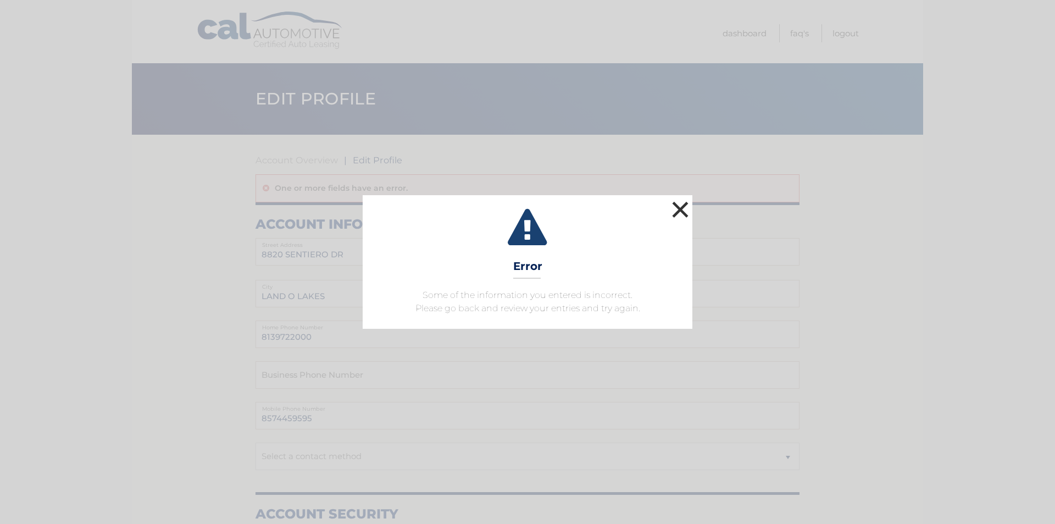
click at [677, 205] on button "×" at bounding box center [680, 209] width 22 height 22
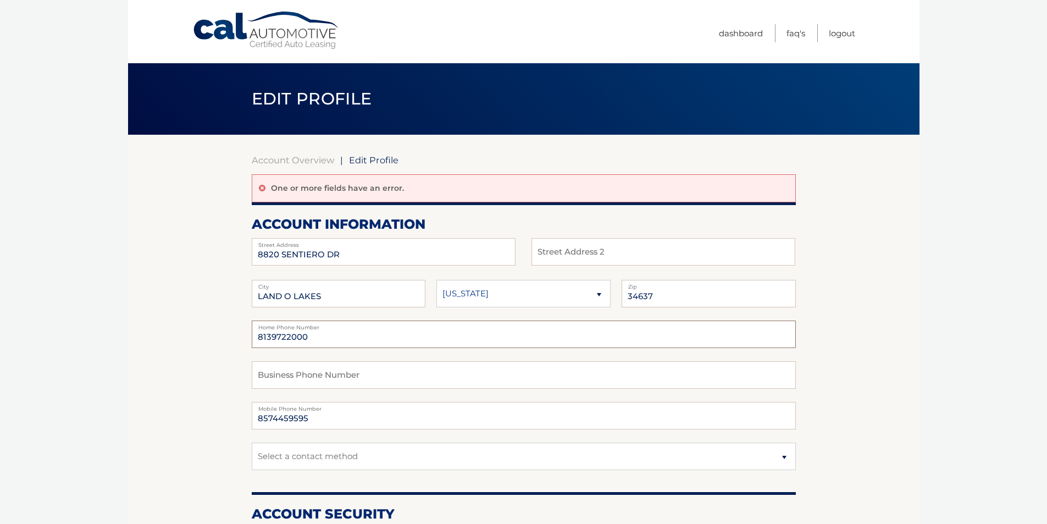
drag, startPoint x: 314, startPoint y: 337, endPoint x: 187, endPoint y: 322, distance: 128.3
click at [330, 416] on input "8574459595" at bounding box center [524, 415] width 544 height 27
drag, startPoint x: 330, startPoint y: 416, endPoint x: 238, endPoint y: 418, distance: 92.3
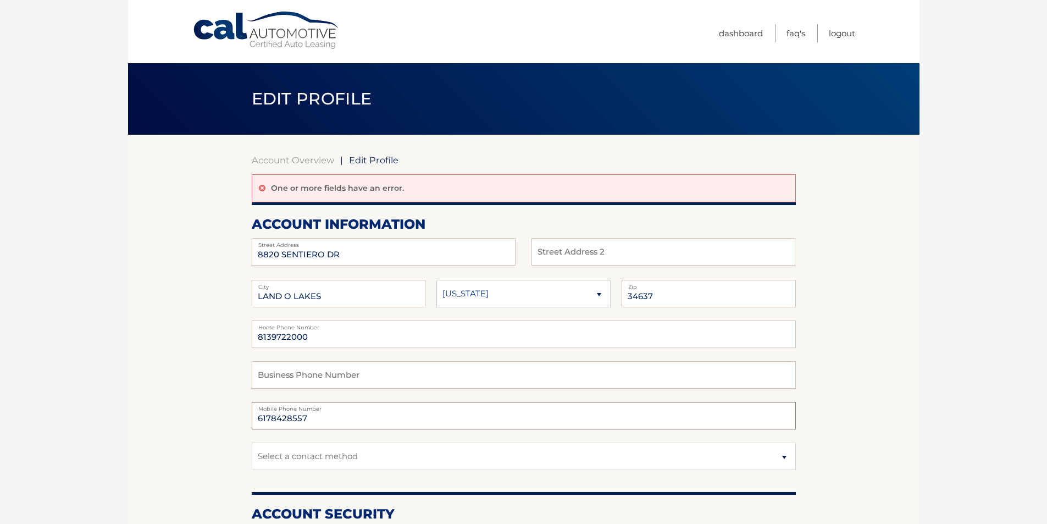
type input "6178428557"
drag, startPoint x: 311, startPoint y: 339, endPoint x: 222, endPoint y: 341, distance: 88.5
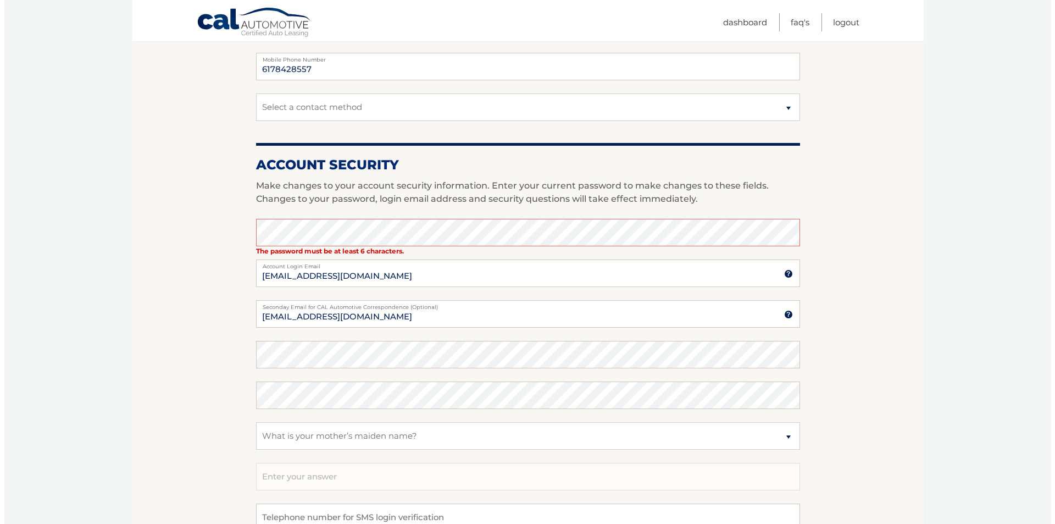
scroll to position [385, 0]
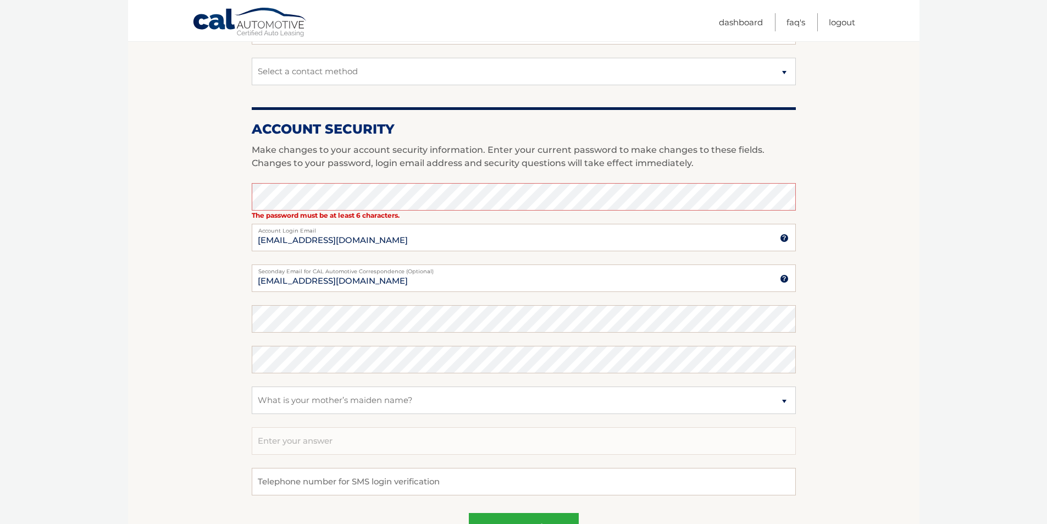
type input "8574459595"
drag, startPoint x: 376, startPoint y: 280, endPoint x: 204, endPoint y: 270, distance: 172.2
click at [204, 270] on section "Account Overview | Edit Profile One or more fields have an error. account infor…" at bounding box center [523, 164] width 791 height 828
click at [274, 401] on select "Select a question What was the name of your elementary school? What is your mot…" at bounding box center [524, 399] width 544 height 27
click at [252, 386] on select "Select a question What was the name of your elementary school? What is your mot…" at bounding box center [524, 399] width 544 height 27
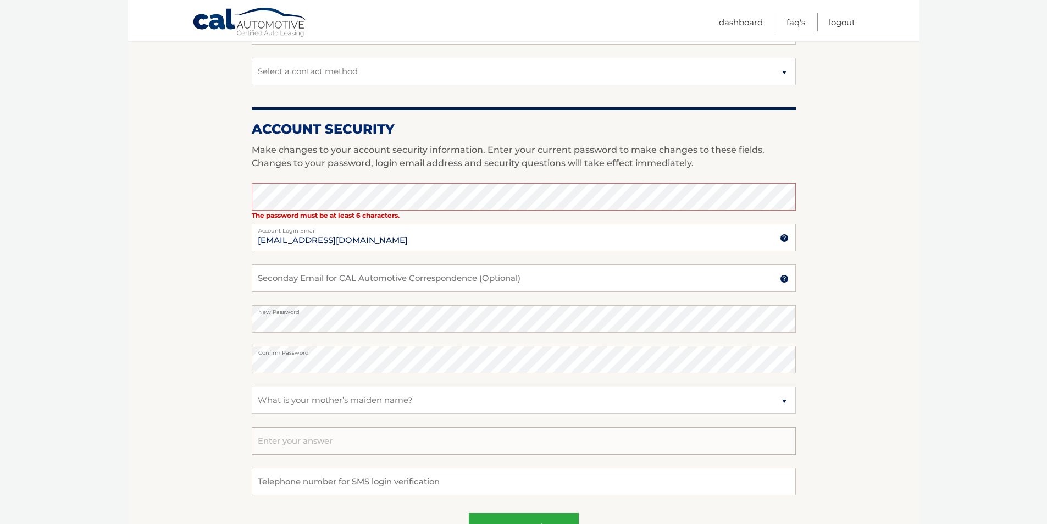
click at [309, 439] on input "text" at bounding box center [524, 440] width 544 height 27
type input "Kamla"
click at [318, 483] on input "tel" at bounding box center [524, 481] width 544 height 27
type input "6178428557"
click at [528, 518] on button "save profile" at bounding box center [524, 528] width 110 height 30
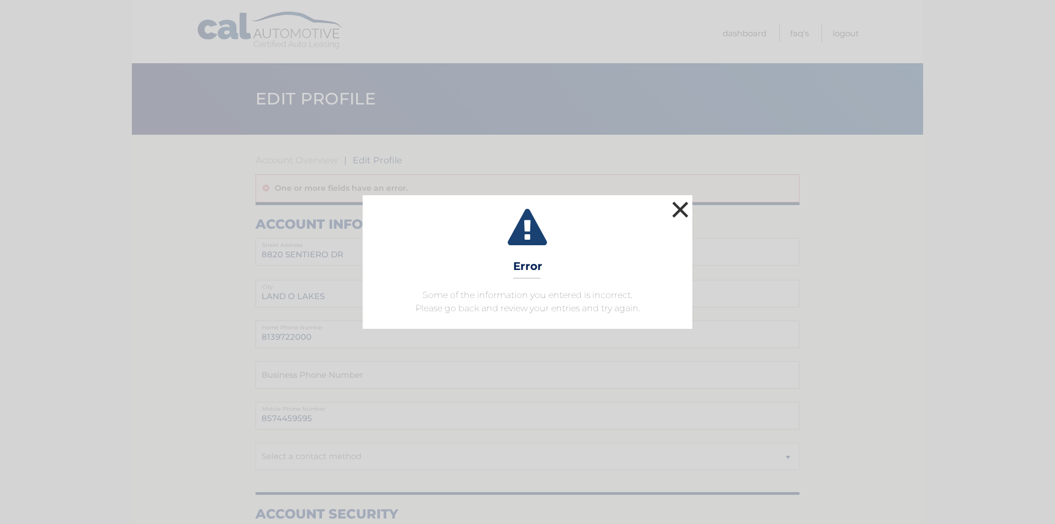
click at [680, 209] on button "×" at bounding box center [680, 209] width 22 height 22
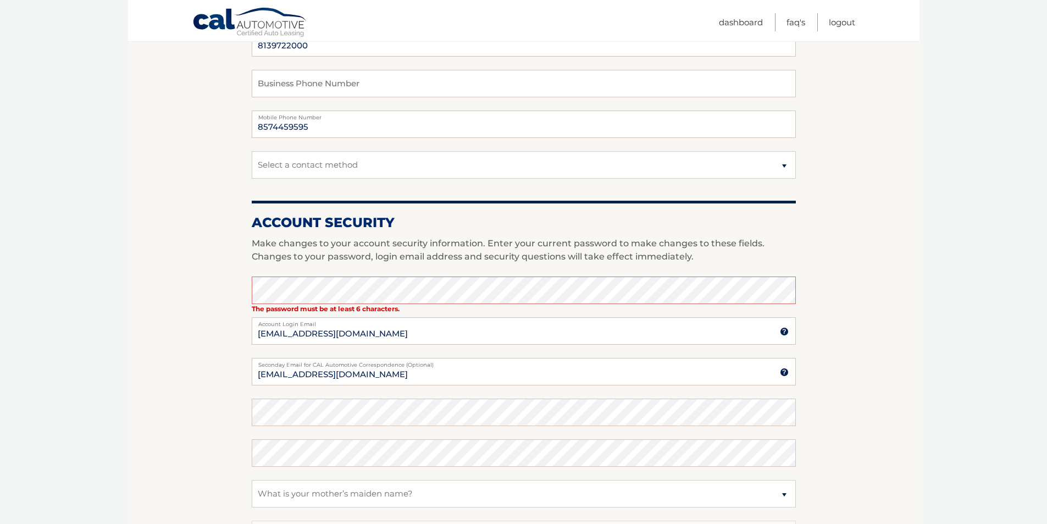
scroll to position [330, 0]
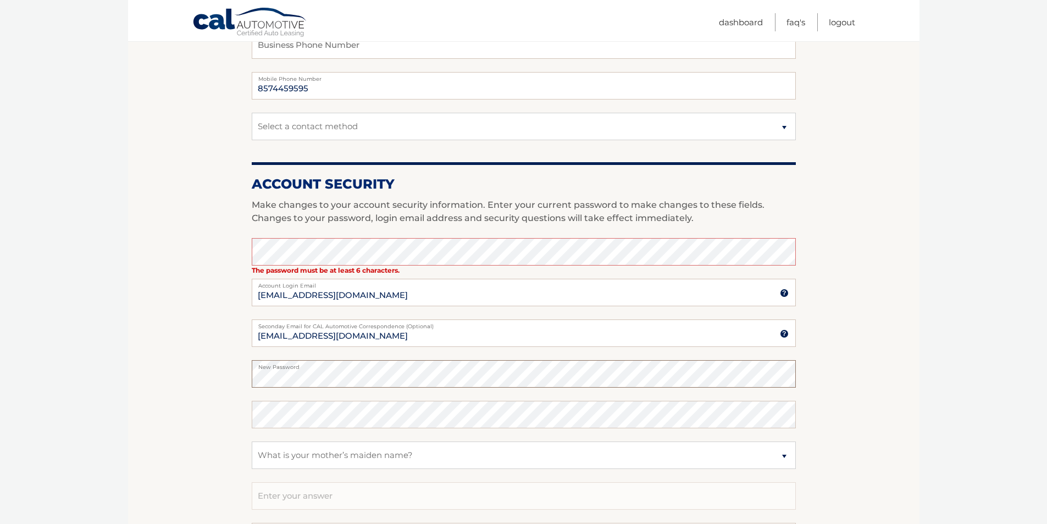
click at [221, 375] on section "Account Overview | Edit Profile One or more fields have an error. account infor…" at bounding box center [523, 219] width 791 height 828
drag, startPoint x: 387, startPoint y: 333, endPoint x: 127, endPoint y: 318, distance: 260.3
click at [132, 313] on section "Account Overview | Edit Profile One or more fields have an error. account infor…" at bounding box center [523, 219] width 791 height 828
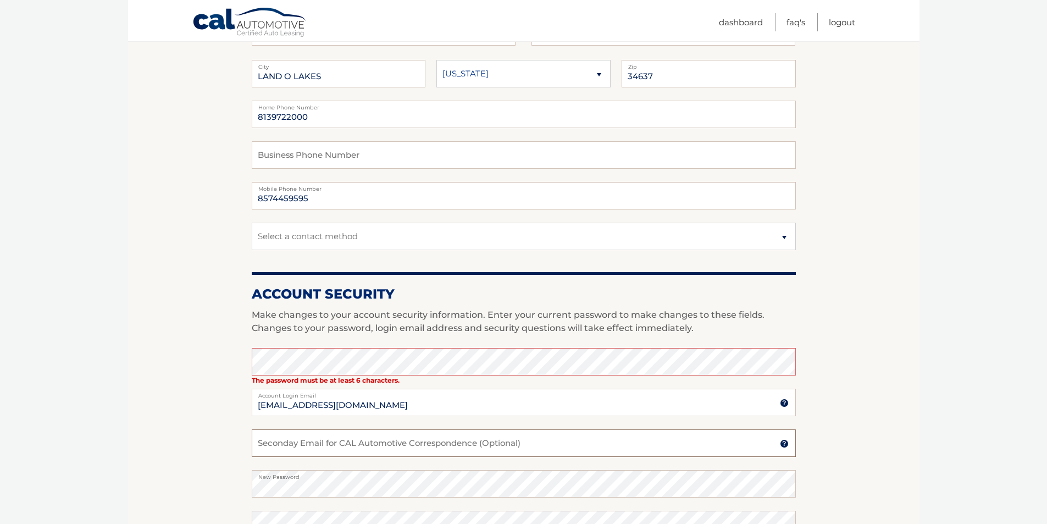
scroll to position [165, 0]
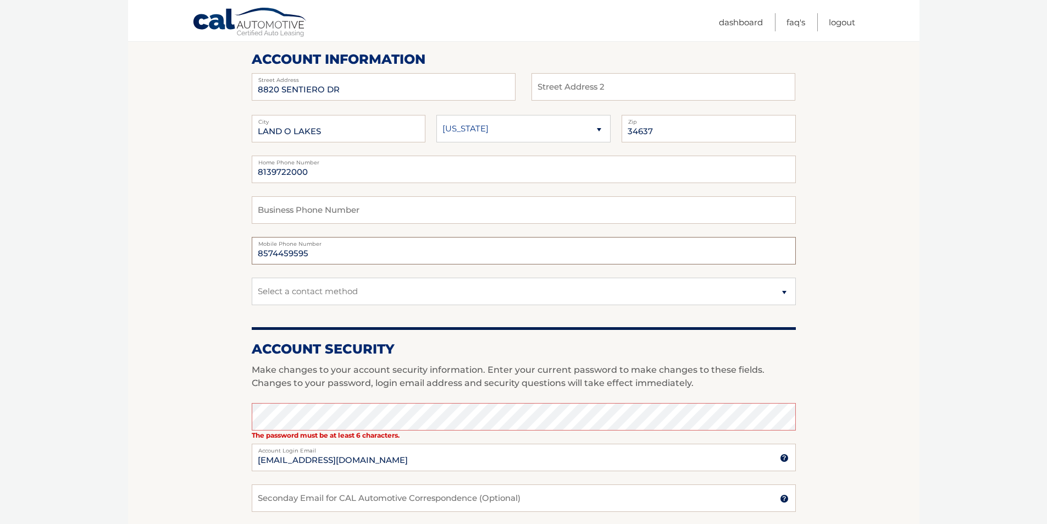
drag, startPoint x: 319, startPoint y: 254, endPoint x: 244, endPoint y: 246, distance: 75.2
click at [244, 246] on section "Account Overview | Edit Profile One or more fields have an error. account infor…" at bounding box center [523, 384] width 791 height 828
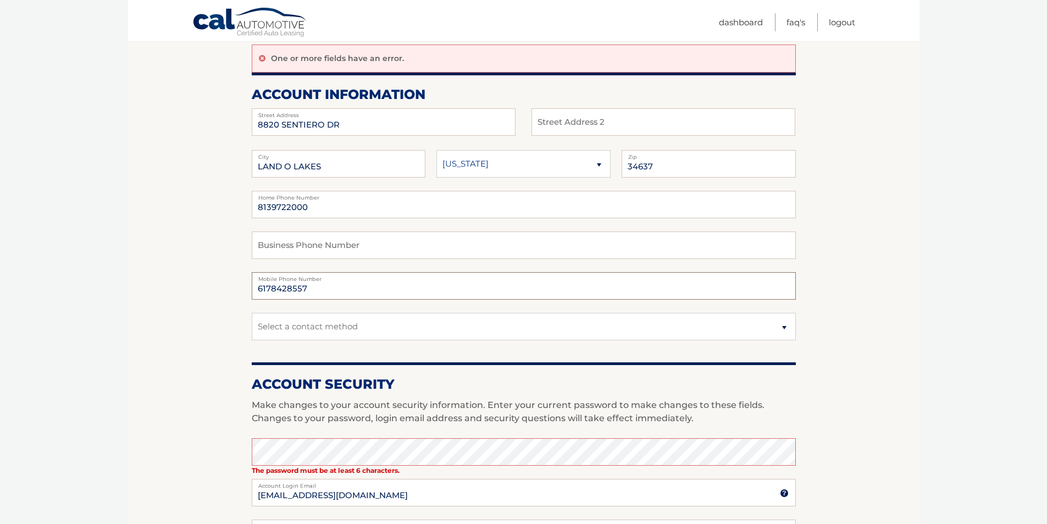
scroll to position [110, 0]
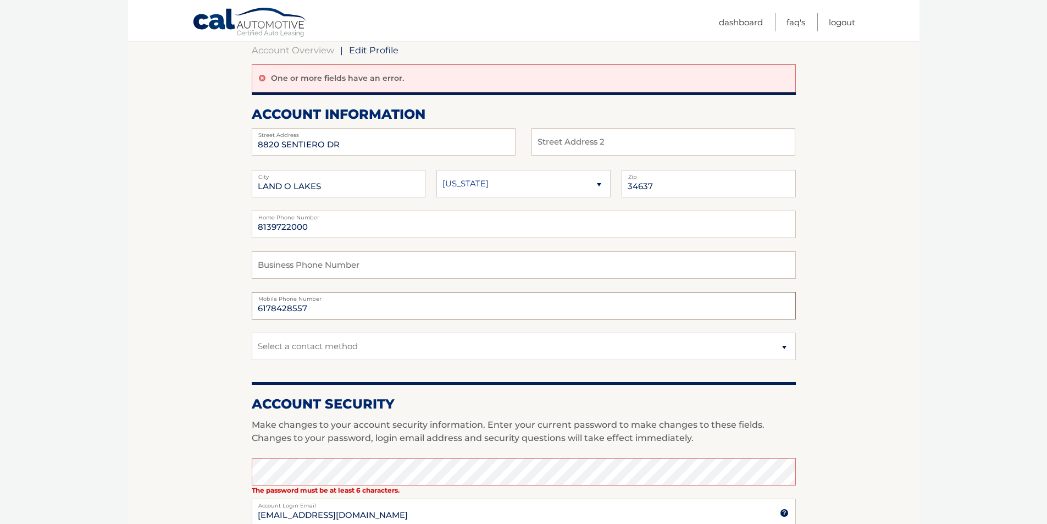
type input "6178428557"
click at [324, 349] on select "Select a contact method Mobile Home" at bounding box center [524, 345] width 544 height 27
select select "1"
click at [252, 332] on select "Select a contact method Mobile Home" at bounding box center [524, 345] width 544 height 27
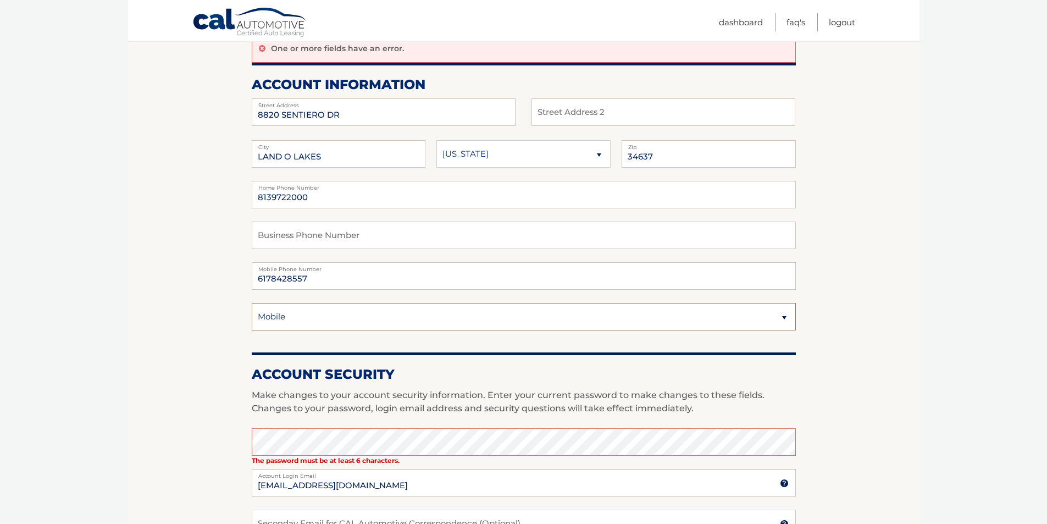
scroll to position [165, 0]
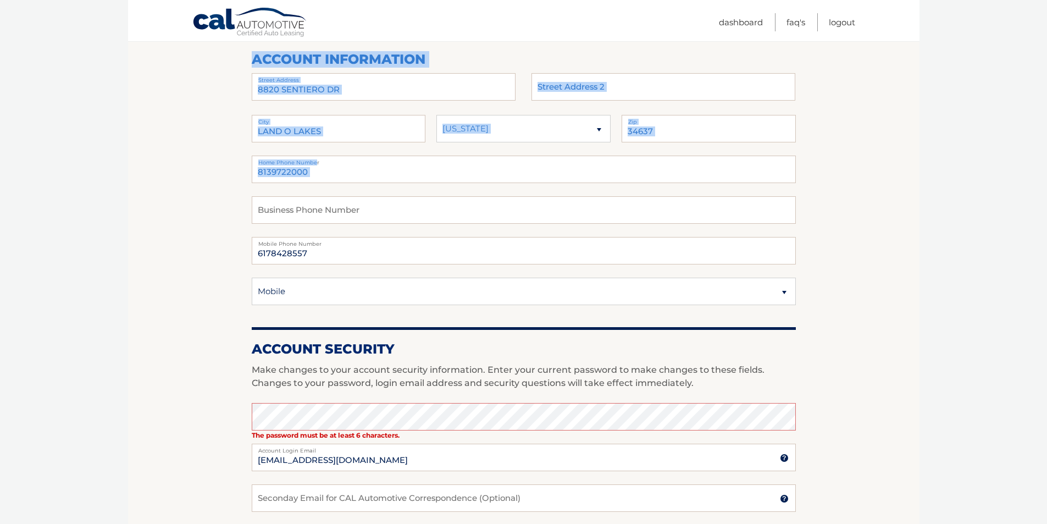
drag, startPoint x: 315, startPoint y: 165, endPoint x: 242, endPoint y: 169, distance: 73.7
click at [242, 169] on section "Account Overview | Edit Profile One or more fields have an error. account infor…" at bounding box center [523, 384] width 791 height 828
click at [358, 180] on input "8139722000" at bounding box center [524, 168] width 544 height 27
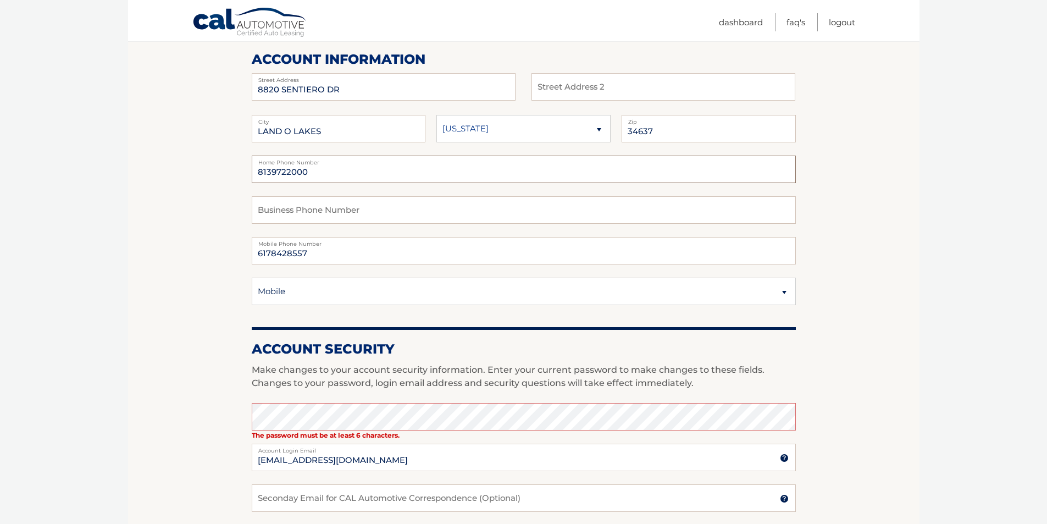
drag, startPoint x: 255, startPoint y: 174, endPoint x: 152, endPoint y: 174, distance: 103.8
click at [154, 174] on section "Account Overview | Edit Profile One or more fields have an error. account infor…" at bounding box center [523, 384] width 791 height 828
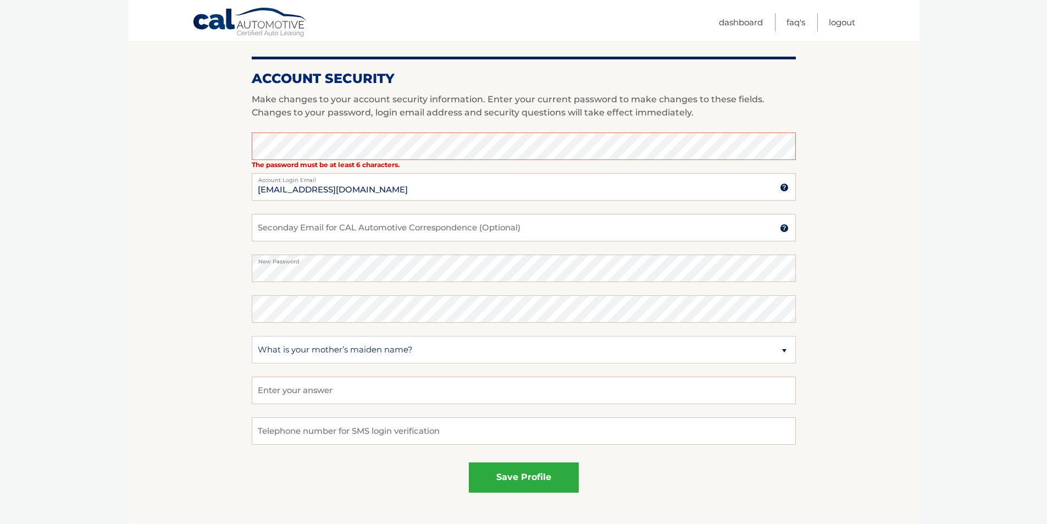
scroll to position [439, 0]
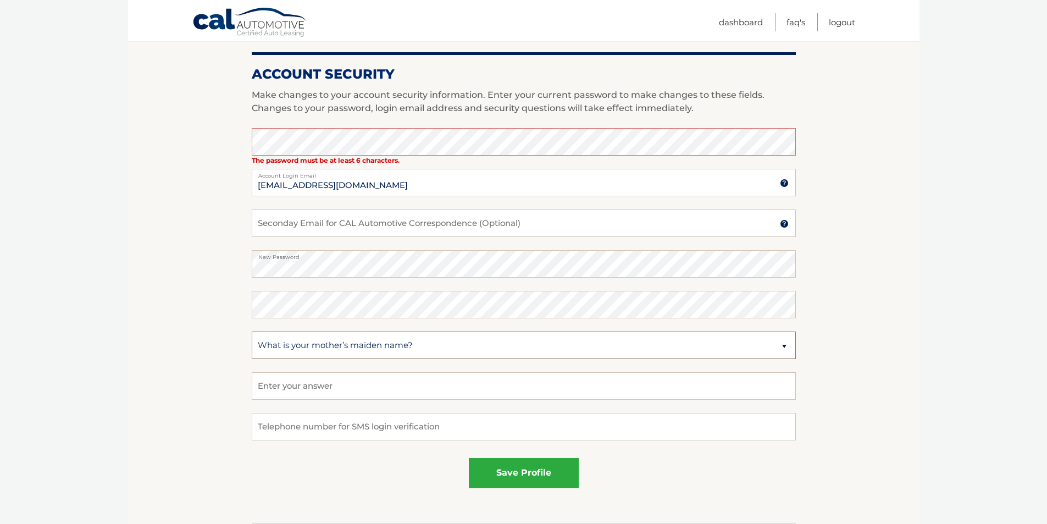
click at [386, 347] on select "Select a question What was the name of your elementary school? What is your mot…" at bounding box center [524, 344] width 544 height 27
click at [252, 331] on select "Select a question What was the name of your elementary school? What is your mot…" at bounding box center [524, 344] width 544 height 27
click at [337, 385] on input "text" at bounding box center [524, 385] width 544 height 27
type input "[PERSON_NAME]"
click at [380, 428] on input "tel" at bounding box center [524, 426] width 544 height 27
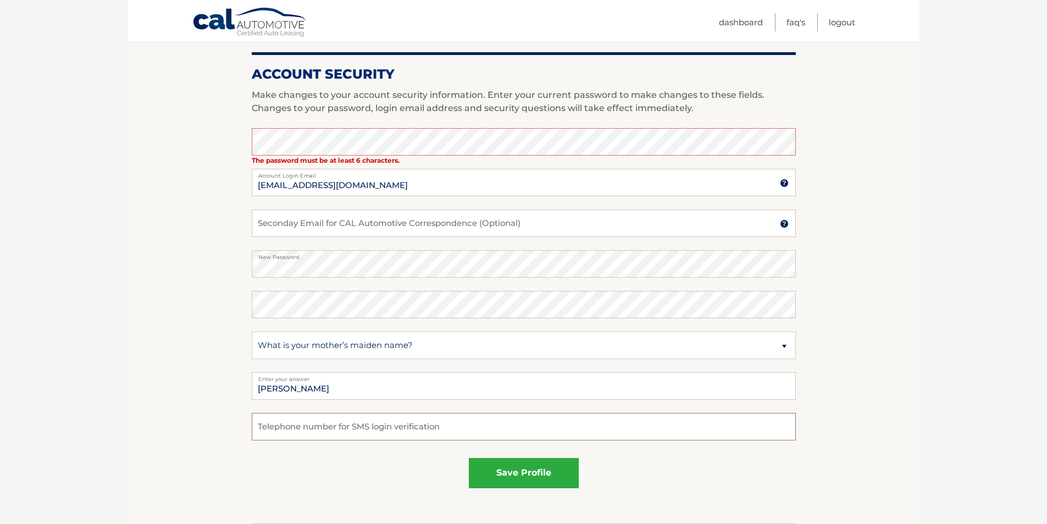
type input "6178428557"
click at [216, 262] on section "Account Overview | Edit Profile One or more fields have an error. account infor…" at bounding box center [523, 109] width 791 height 828
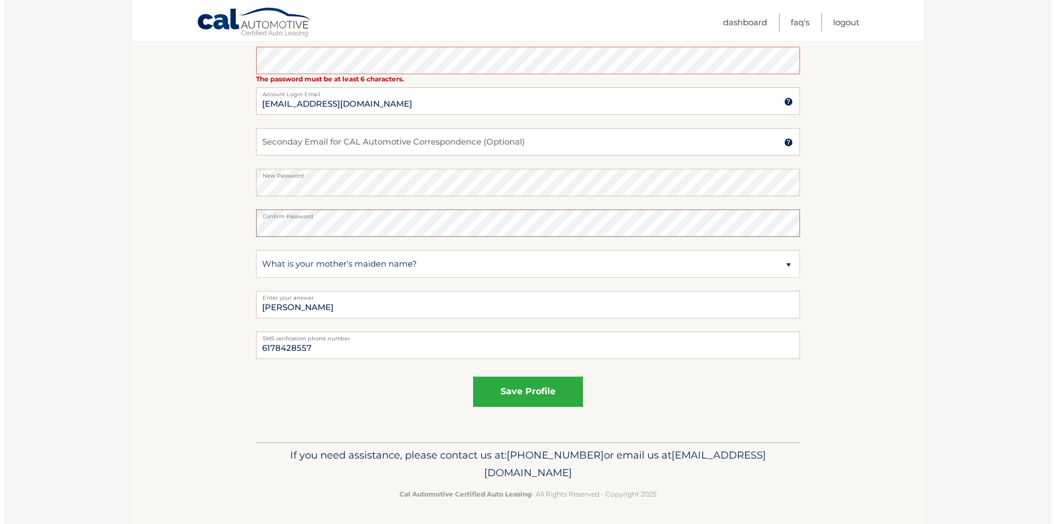
scroll to position [522, 0]
click at [530, 390] on button "save profile" at bounding box center [524, 390] width 110 height 30
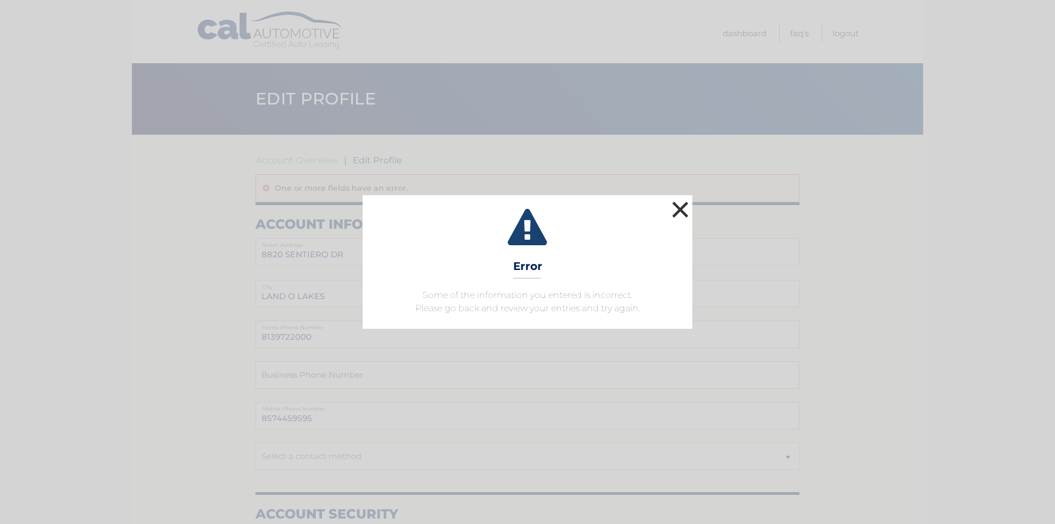
click at [681, 207] on button "×" at bounding box center [680, 209] width 22 height 22
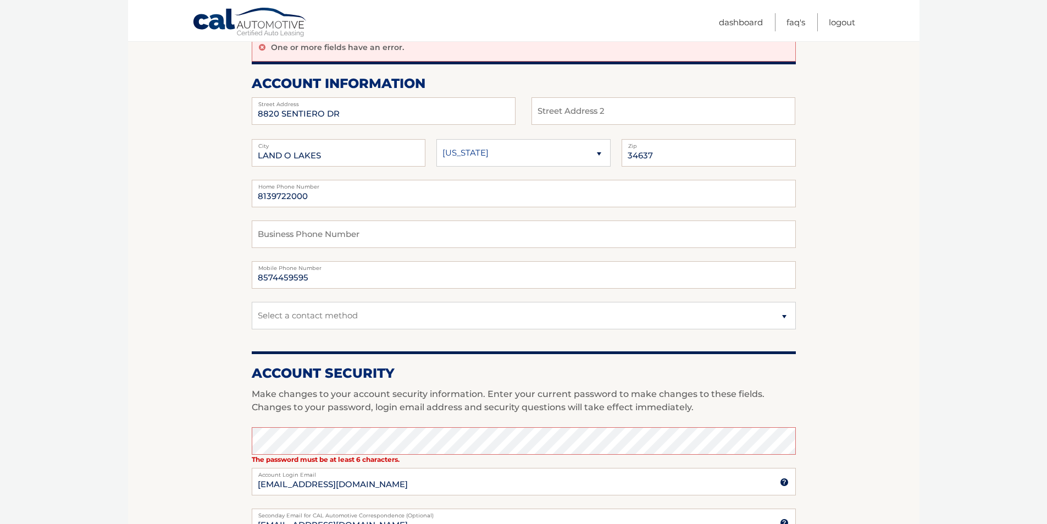
scroll to position [138, 0]
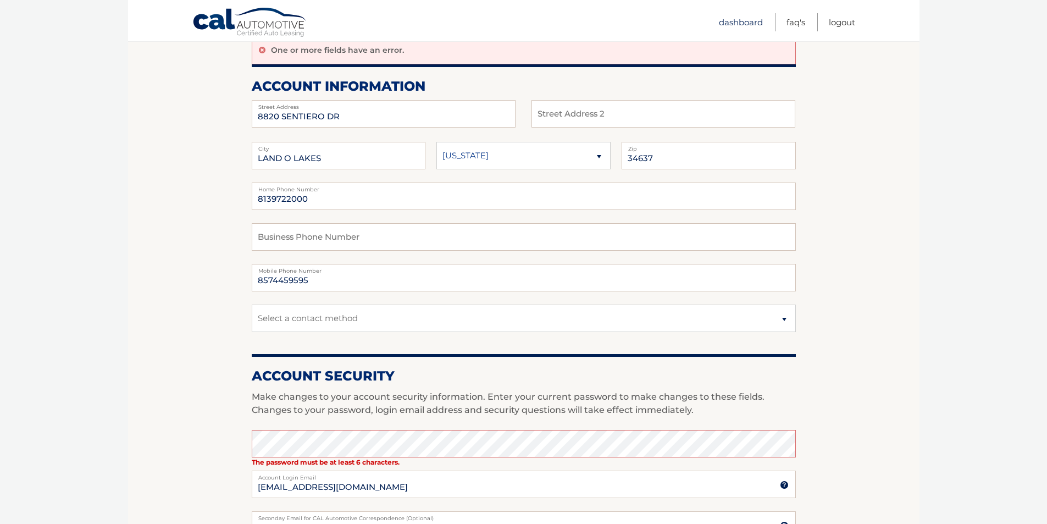
click at [725, 23] on link "Dashboard" at bounding box center [741, 22] width 44 height 18
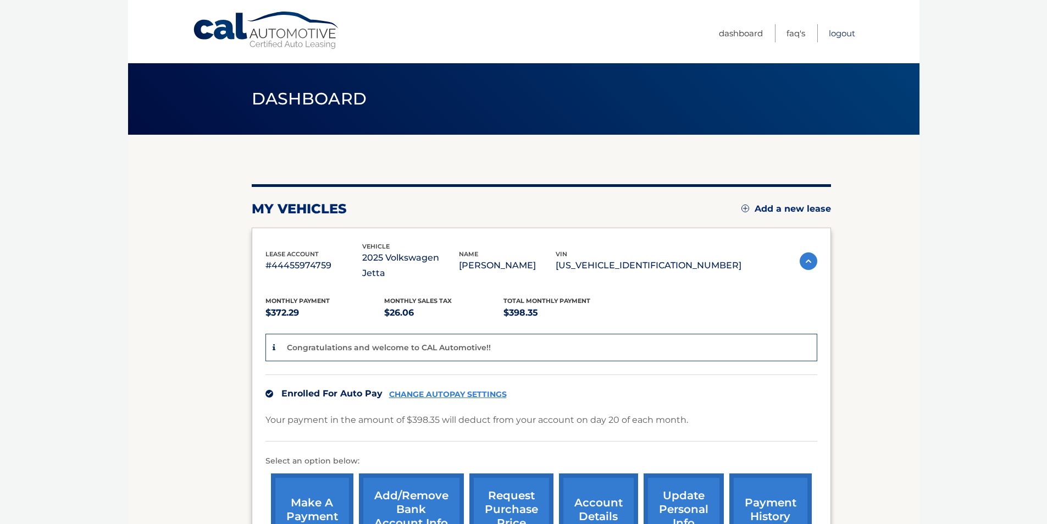
click at [843, 32] on link "Logout" at bounding box center [841, 33] width 26 height 18
